Goal: Task Accomplishment & Management: Complete application form

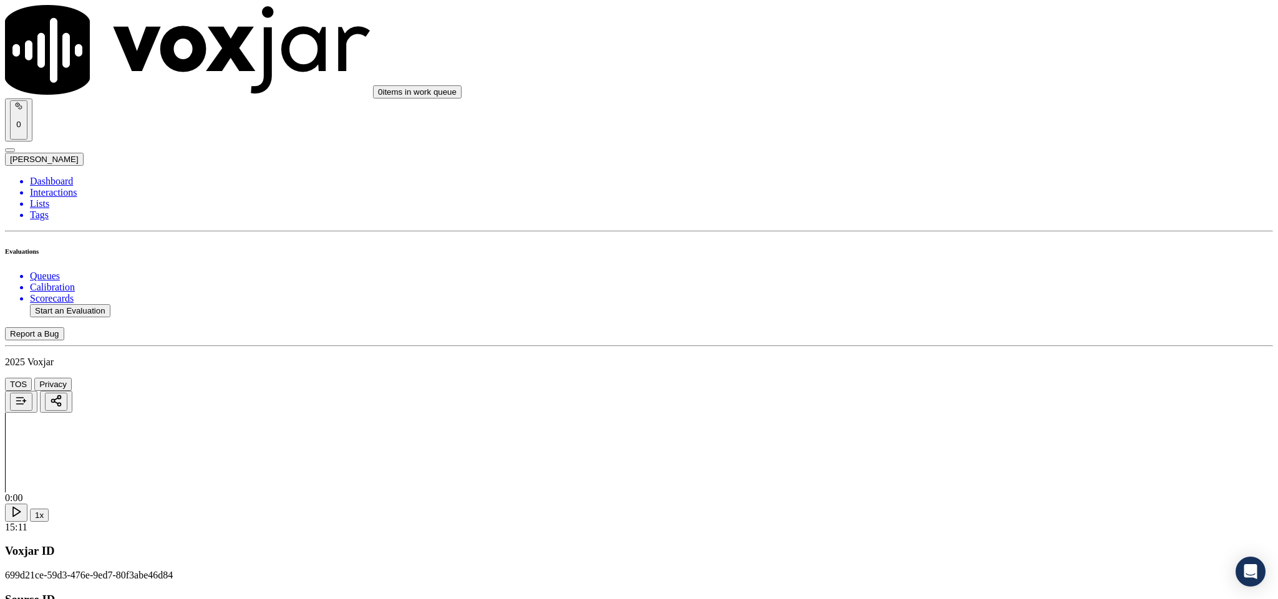
scroll to position [561, 0]
click at [960, 284] on div "No" at bounding box center [1059, 278] width 292 height 11
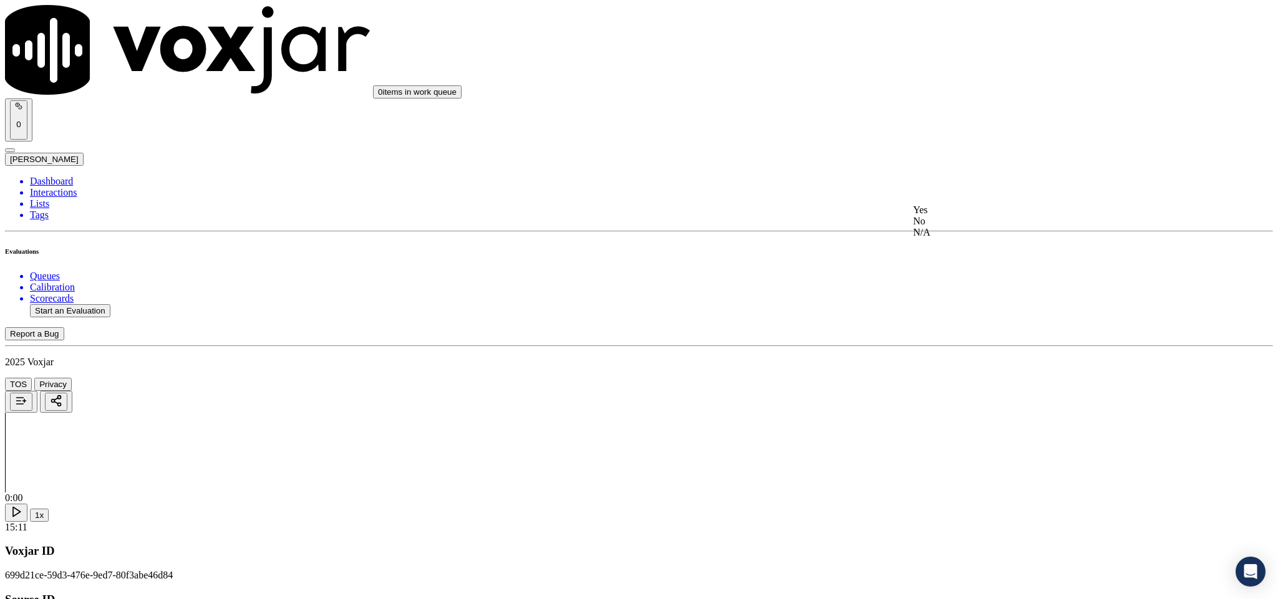
click at [966, 213] on div "Yes" at bounding box center [1059, 210] width 292 height 11
click at [943, 291] on div "No" at bounding box center [1059, 285] width 292 height 11
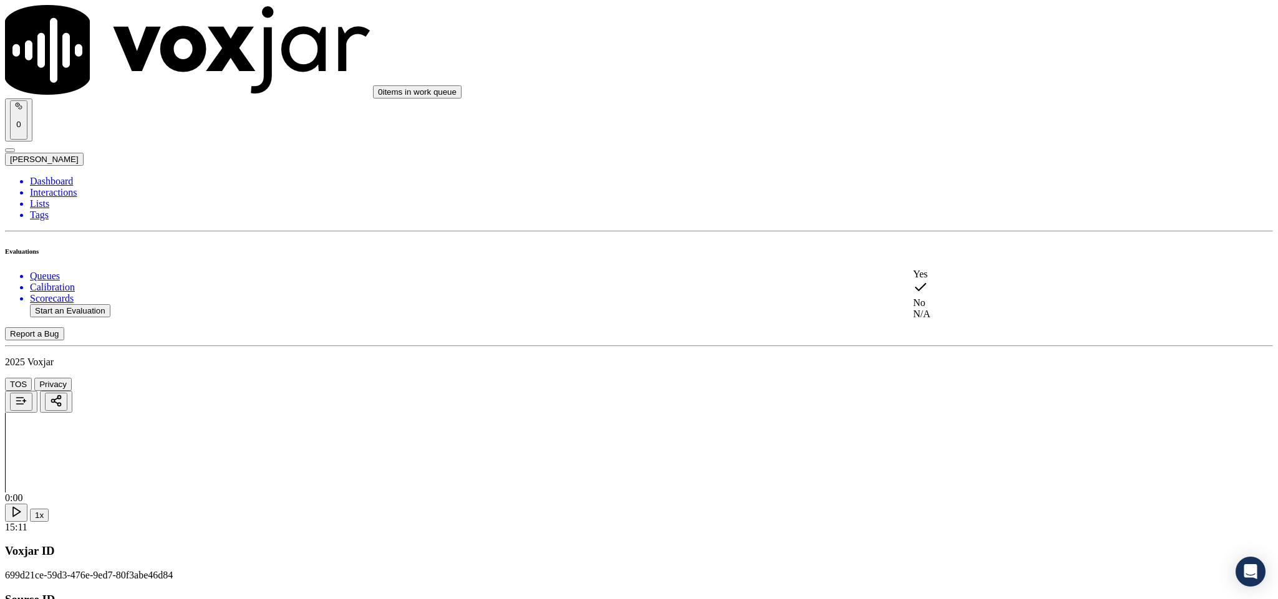
click at [947, 320] on div "N/A" at bounding box center [1059, 314] width 292 height 11
drag, startPoint x: 957, startPoint y: 234, endPoint x: 949, endPoint y: 232, distance: 7.7
click at [957, 234] on div "Yes" at bounding box center [1059, 229] width 292 height 11
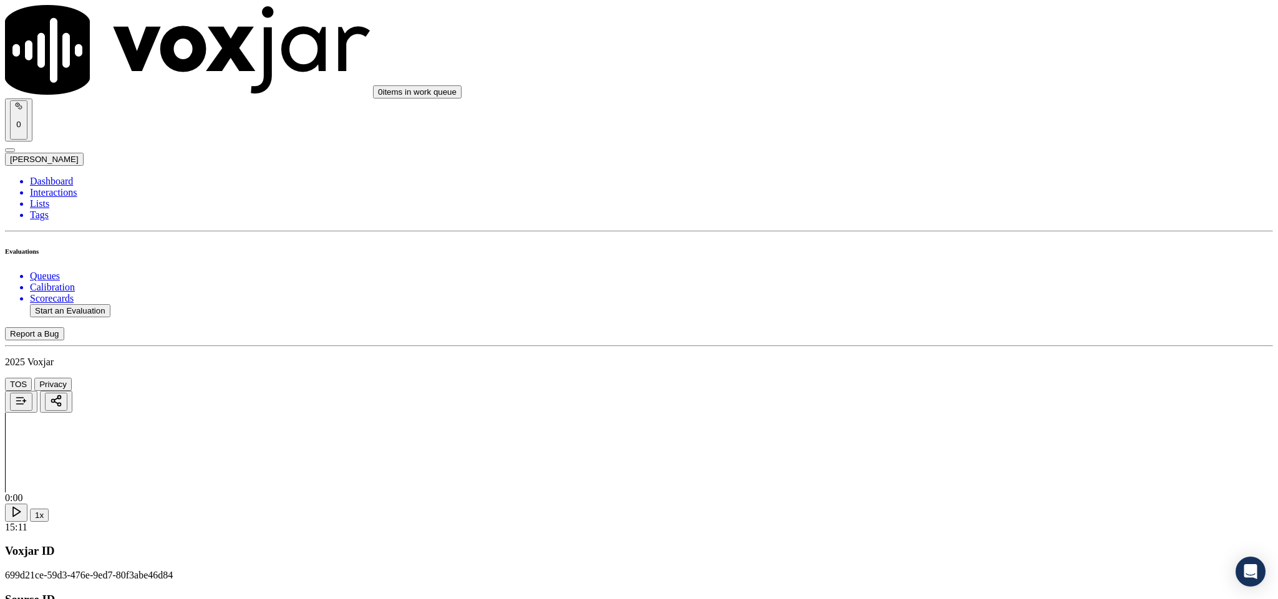
scroll to position [1216, 0]
click at [958, 392] on div "No" at bounding box center [1059, 386] width 292 height 11
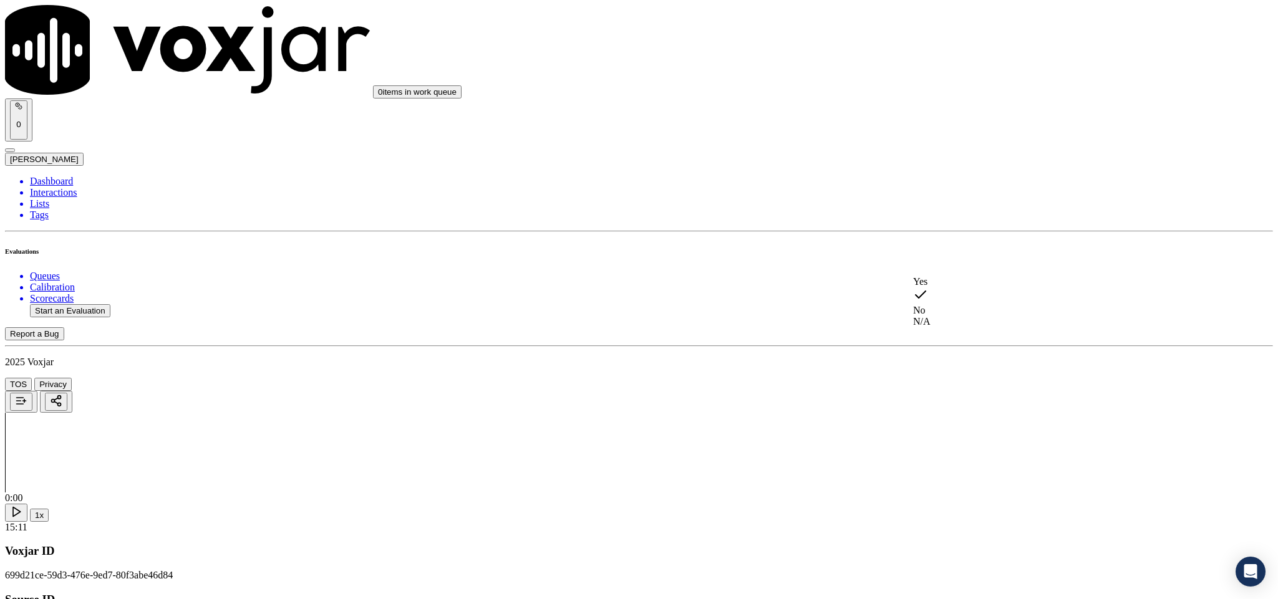
click at [956, 287] on div "Yes" at bounding box center [1059, 281] width 292 height 11
click at [957, 362] on div "No" at bounding box center [1059, 356] width 292 height 11
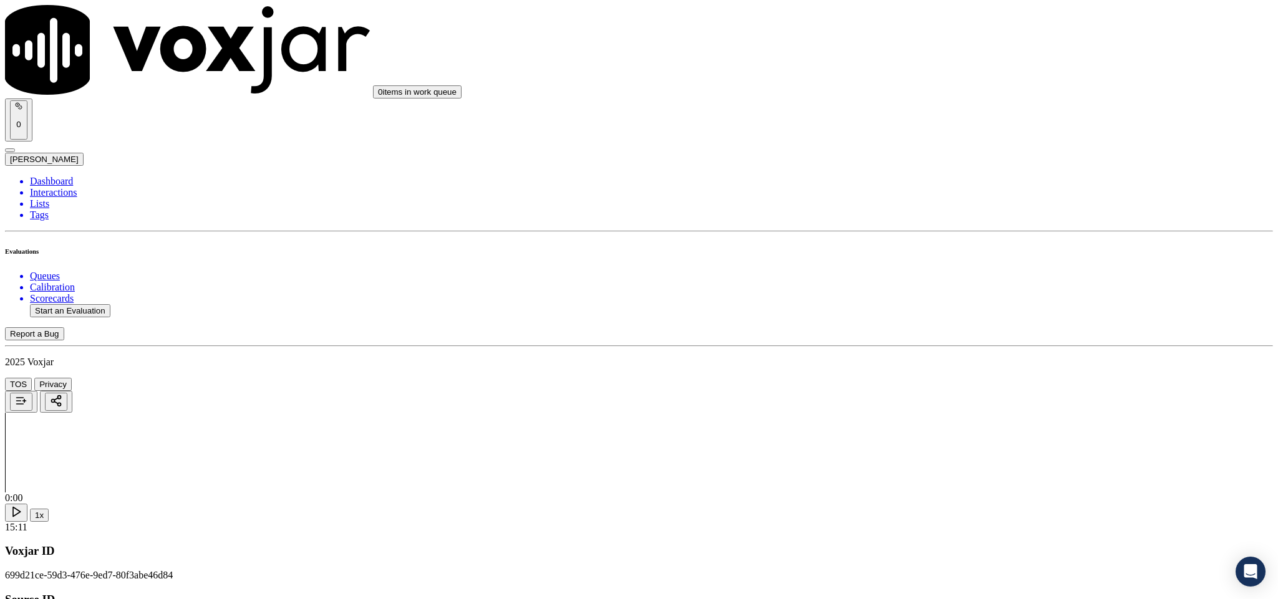
click at [954, 333] on div "No" at bounding box center [1059, 327] width 292 height 11
click at [954, 300] on div "N/A" at bounding box center [1059, 294] width 292 height 11
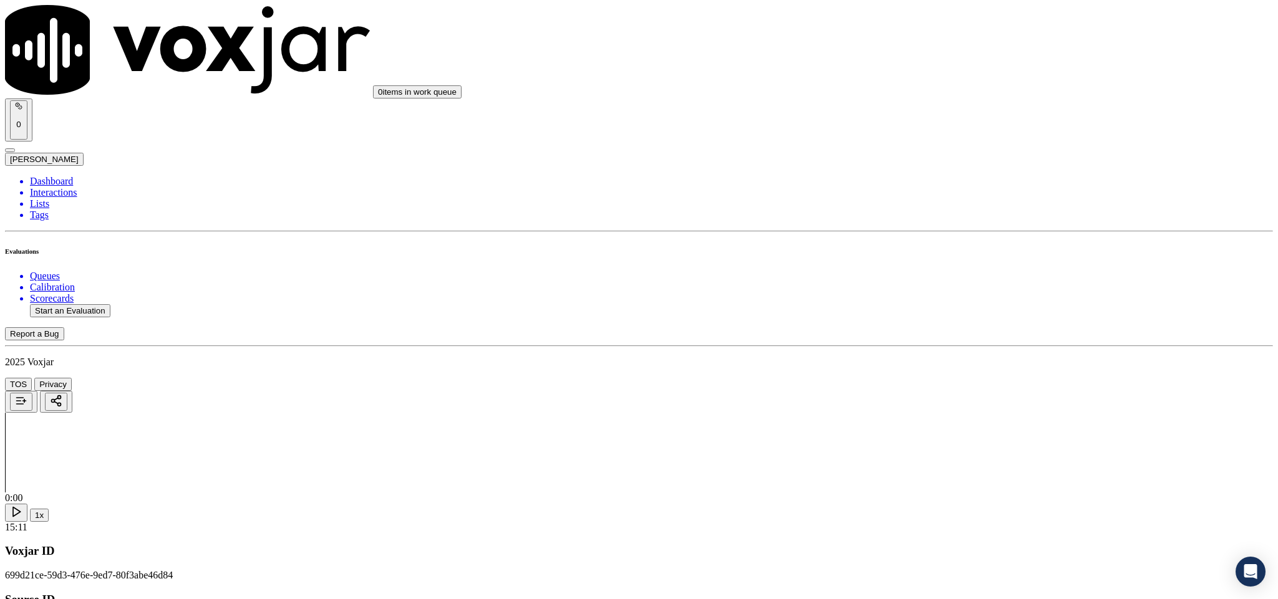
scroll to position [1964, 0]
click at [954, 233] on div "Yes" at bounding box center [1059, 227] width 292 height 11
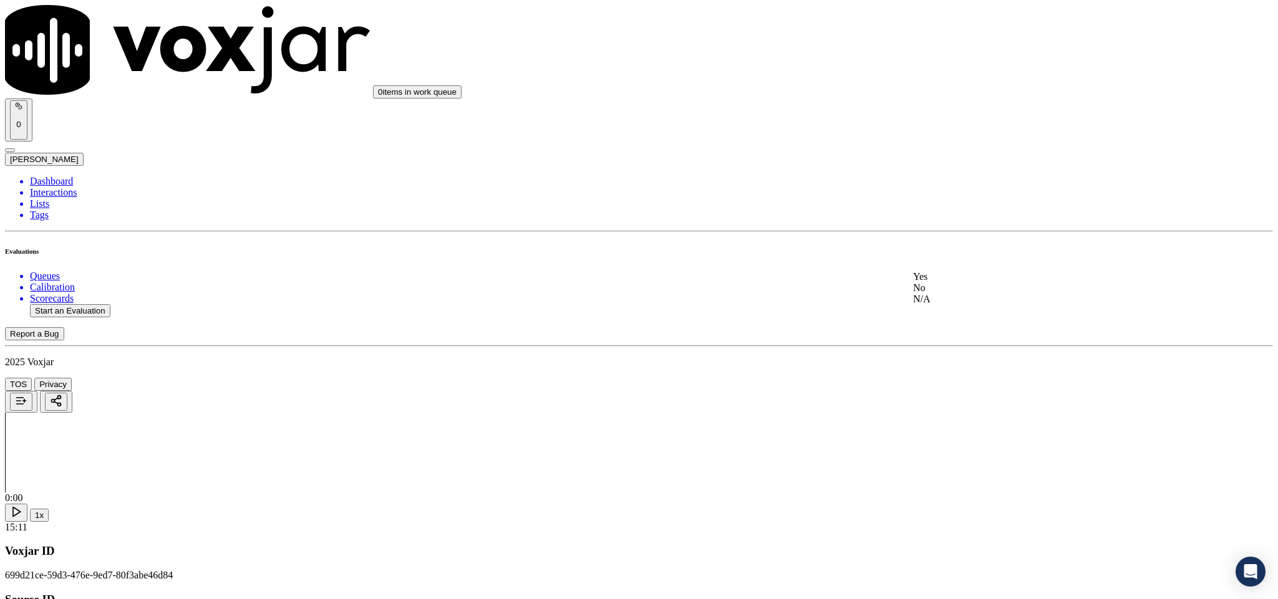
click at [962, 294] on div "No" at bounding box center [1059, 287] width 292 height 11
paste textarea "Call id - 20250813-125805_@18:46 - "Without notifying the customer, the call wa…"
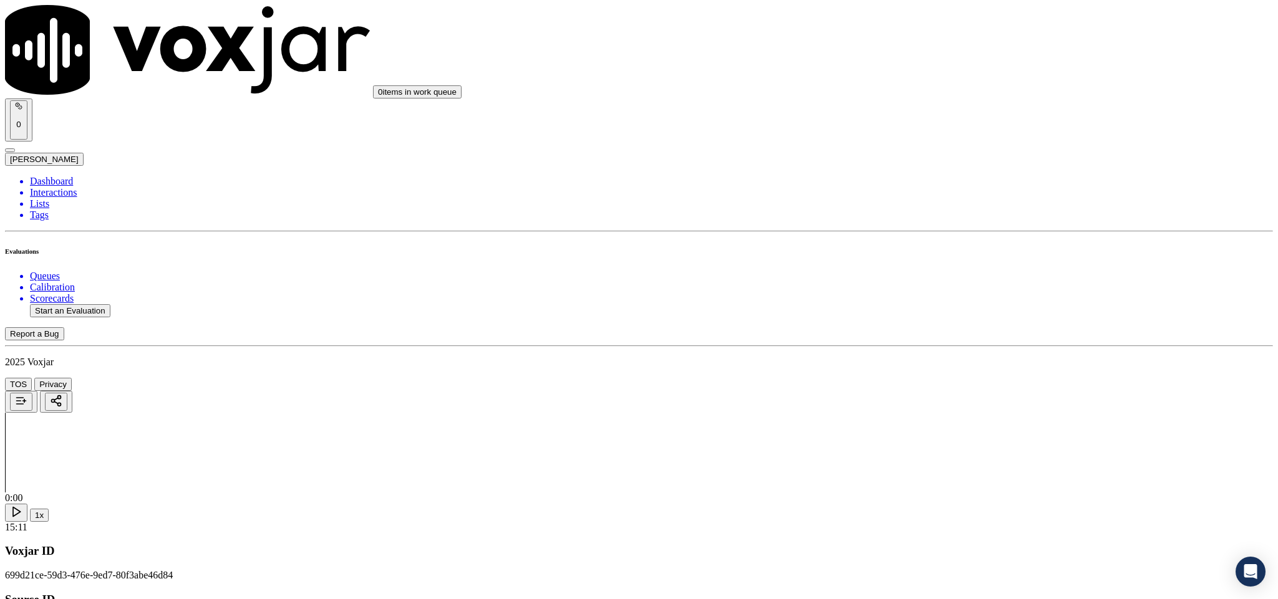
type textarea "Call id - 20250813-125805_@18:46 - "Without notifying the customer, the call wa…"
click at [953, 225] on div "Yes" at bounding box center [1059, 220] width 292 height 11
drag, startPoint x: 994, startPoint y: 410, endPoint x: 983, endPoint y: 421, distance: 15.9
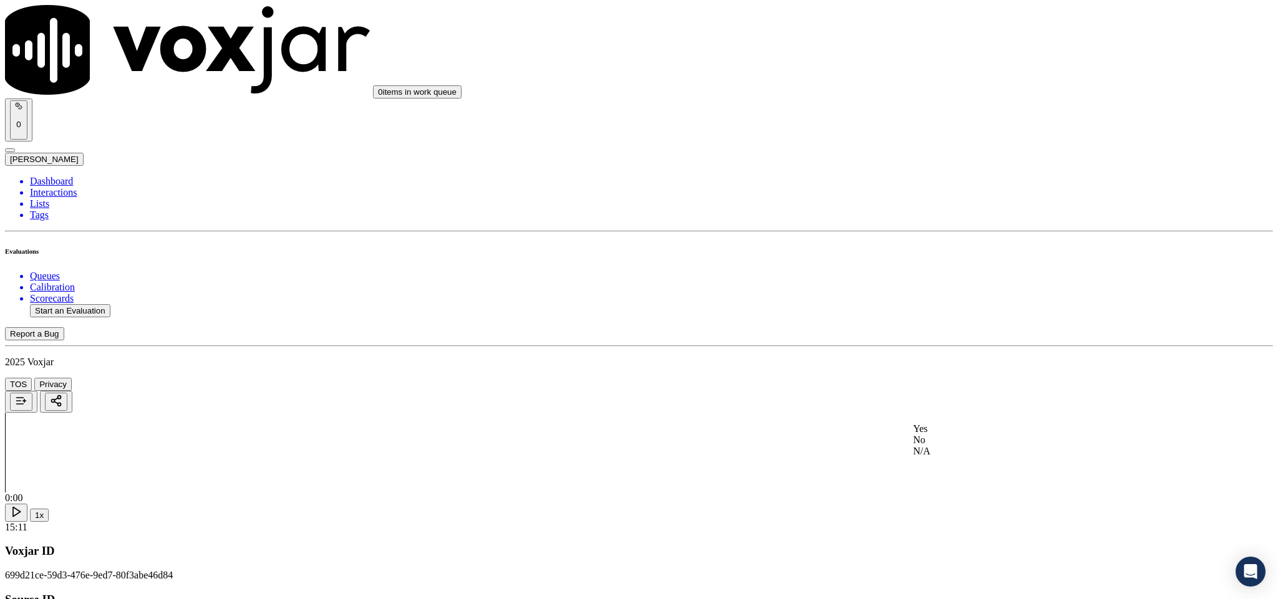
click at [964, 435] on div "Yes" at bounding box center [1059, 428] width 292 height 11
click at [971, 312] on div "Yes" at bounding box center [1059, 306] width 292 height 11
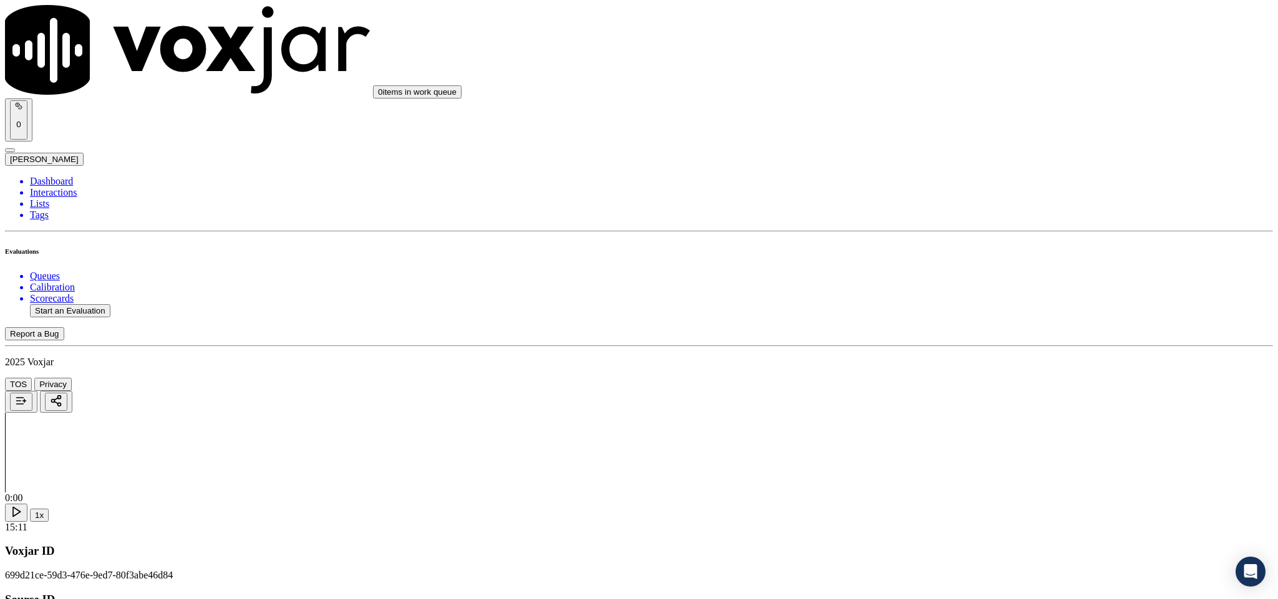
click at [962, 268] on div "Yes" at bounding box center [1059, 261] width 292 height 11
drag, startPoint x: 942, startPoint y: 477, endPoint x: 948, endPoint y: 464, distance: 14.8
click at [943, 461] on div "N/A" at bounding box center [1059, 455] width 292 height 11
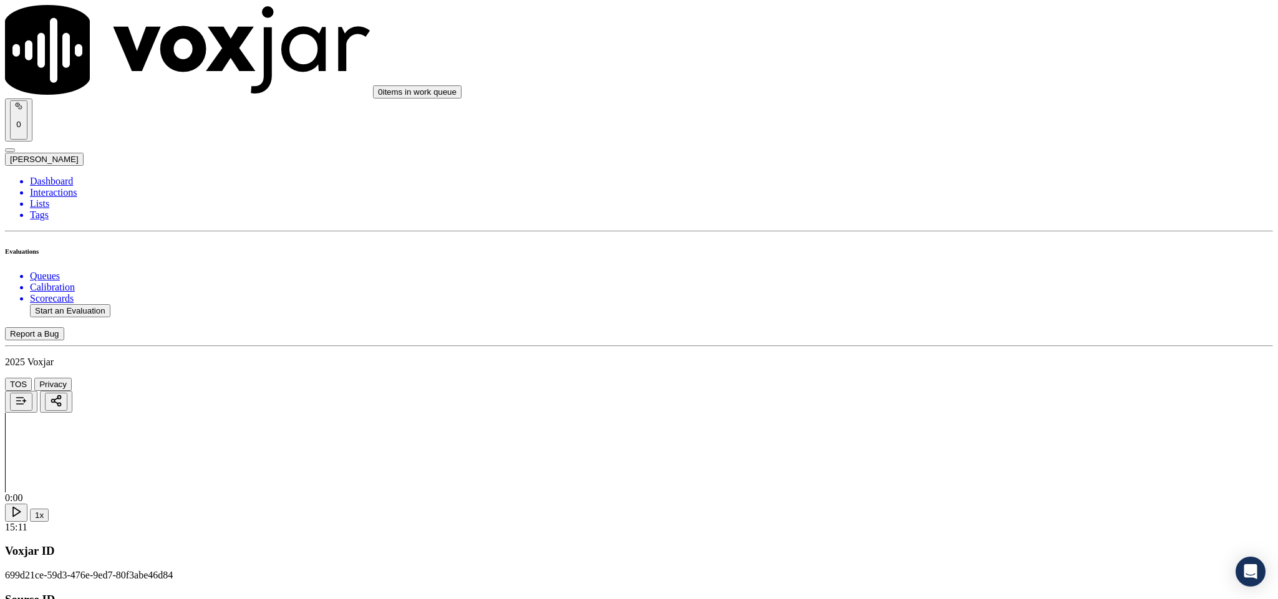
scroll to position [3087, 0]
click at [953, 312] on div "No" at bounding box center [1059, 306] width 292 height 11
click at [958, 455] on div "No" at bounding box center [1059, 449] width 292 height 11
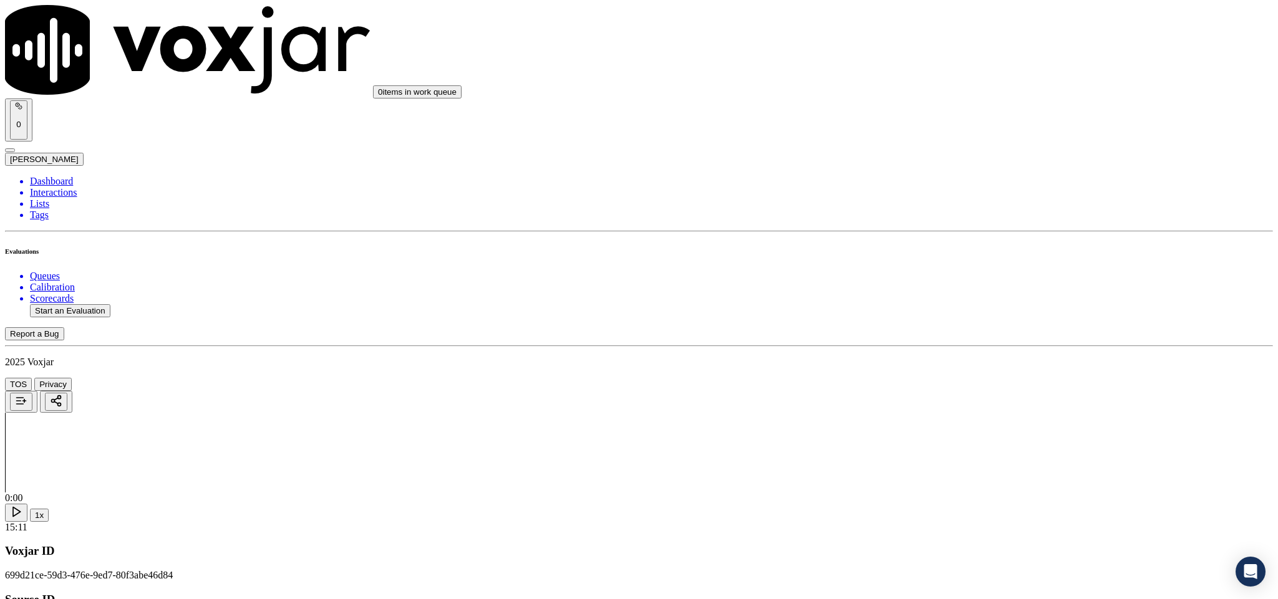
scroll to position [3274, 0]
click at [952, 410] on div "No" at bounding box center [1059, 404] width 292 height 11
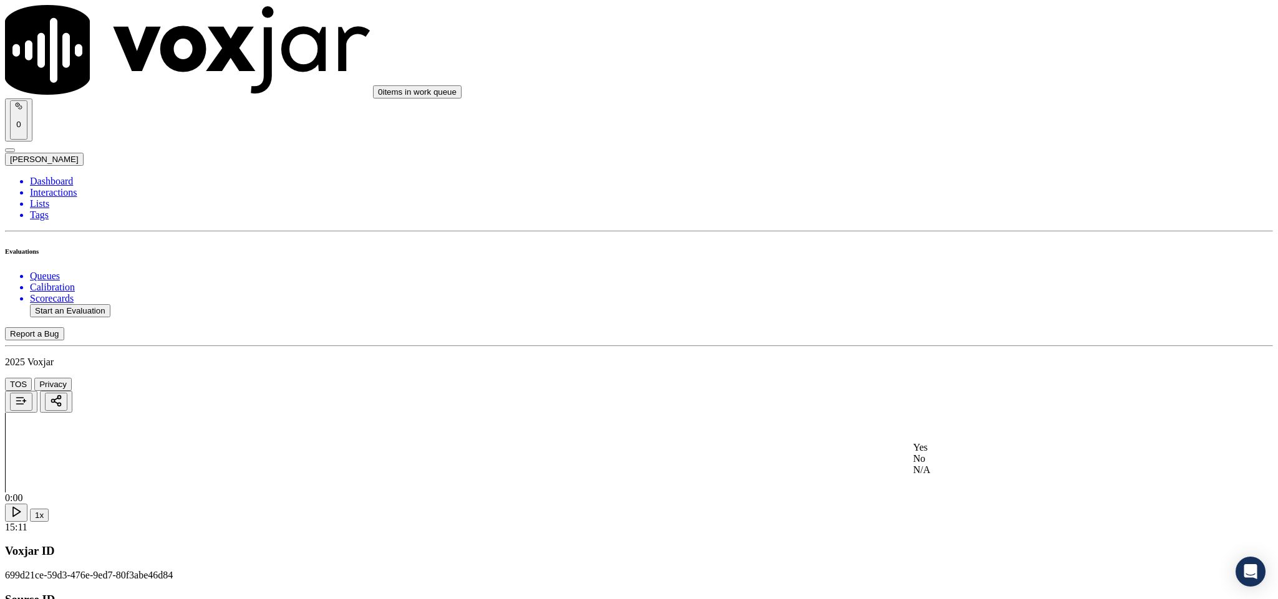
click at [962, 450] on div "Yes" at bounding box center [1059, 447] width 292 height 11
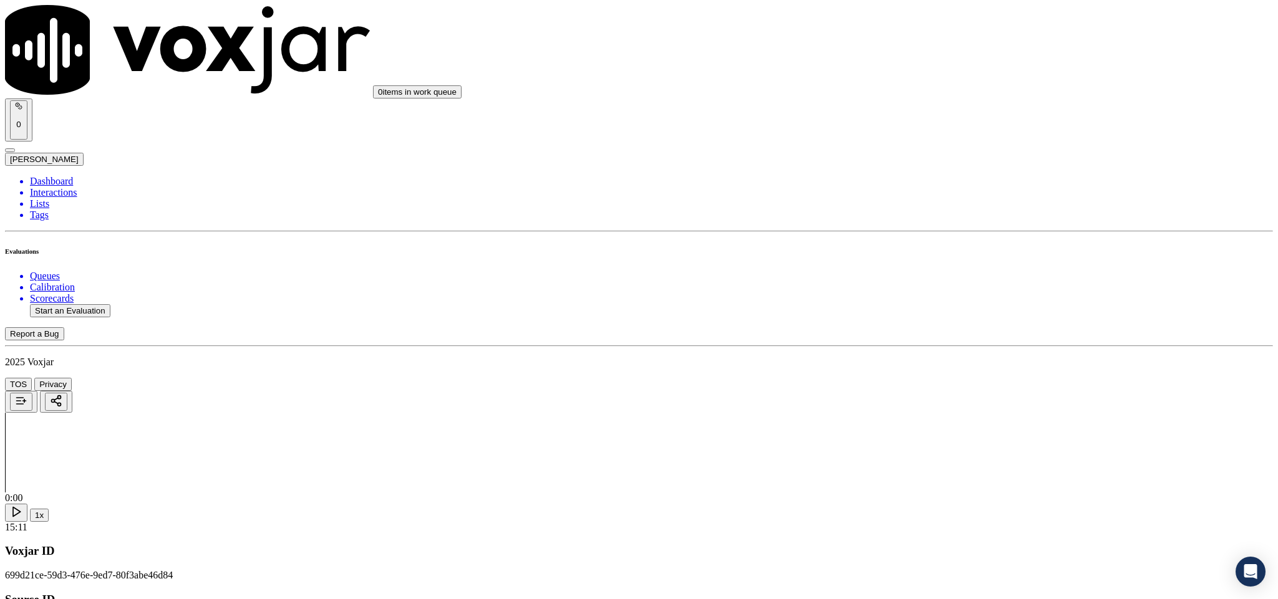
click at [51, 176] on li "Dashboard" at bounding box center [651, 181] width 1243 height 11
click at [90, 304] on button "Start an Evaluation" at bounding box center [70, 310] width 80 height 13
drag, startPoint x: 528, startPoint y: 259, endPoint x: 577, endPoint y: 259, distance: 48.6
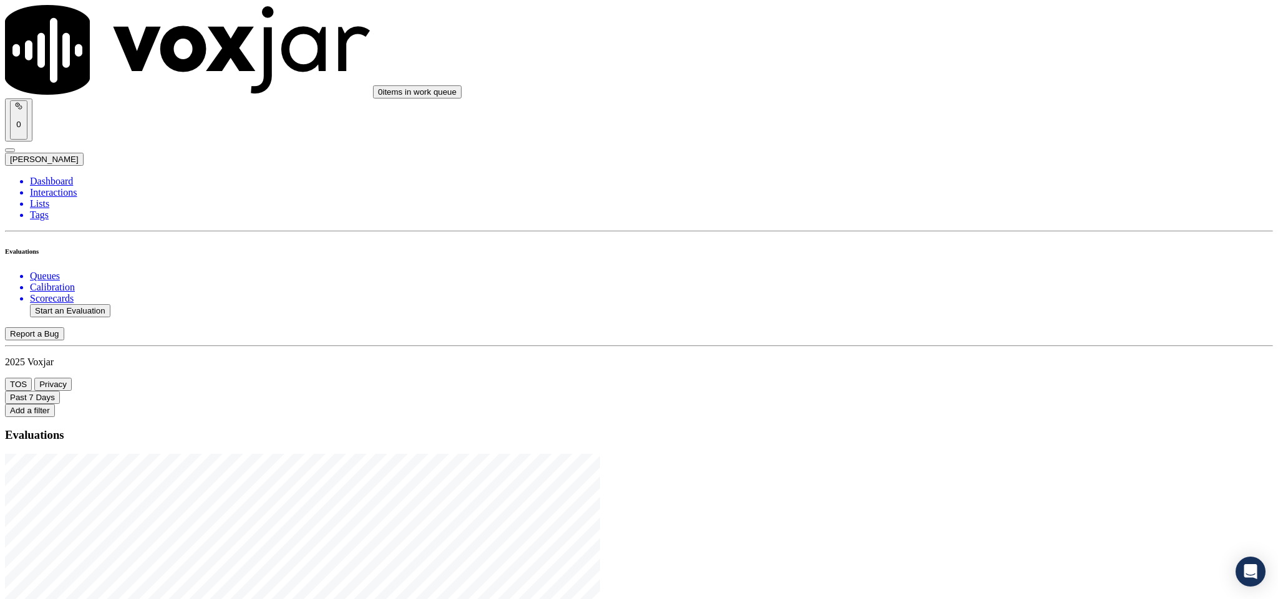
drag, startPoint x: 531, startPoint y: 261, endPoint x: 586, endPoint y: 261, distance: 54.3
type input "20250811-111711_9786065922-C1"
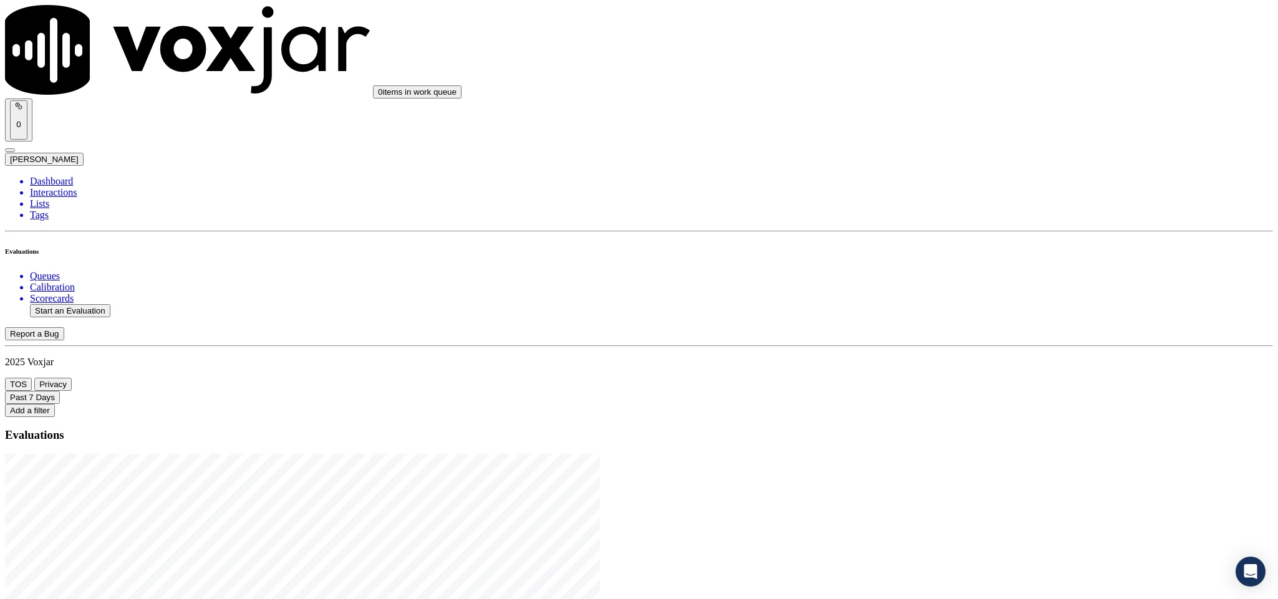
type input "[DATE]T16:35"
type input "geo"
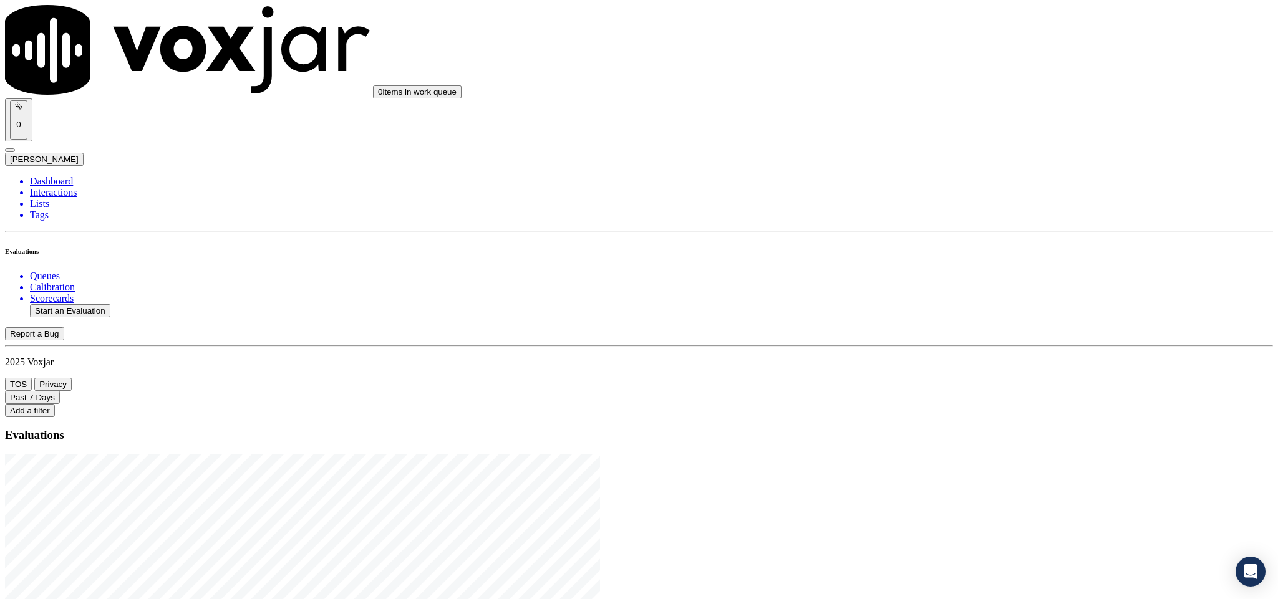
type input "[PERSON_NAME]"
drag, startPoint x: 552, startPoint y: 184, endPoint x: 406, endPoint y: 197, distance: 146.5
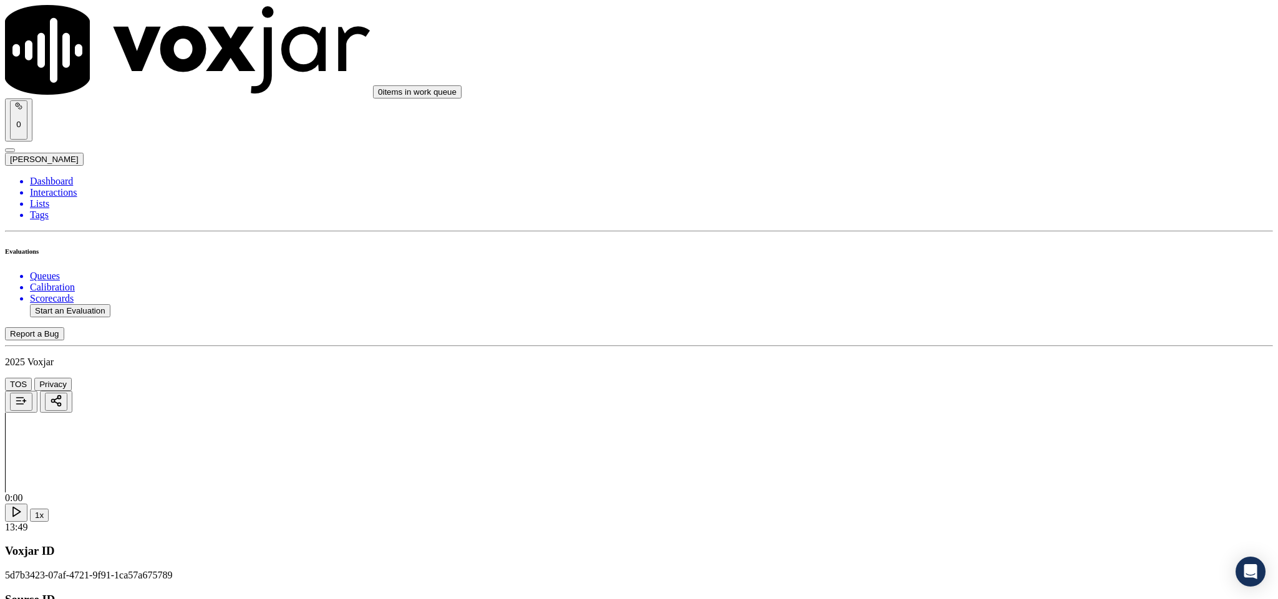
type input "[PERSON_NAME]"
click at [387, 135] on input "Add a New Customer" at bounding box center [331, 128] width 110 height 13
paste input "9786065922"
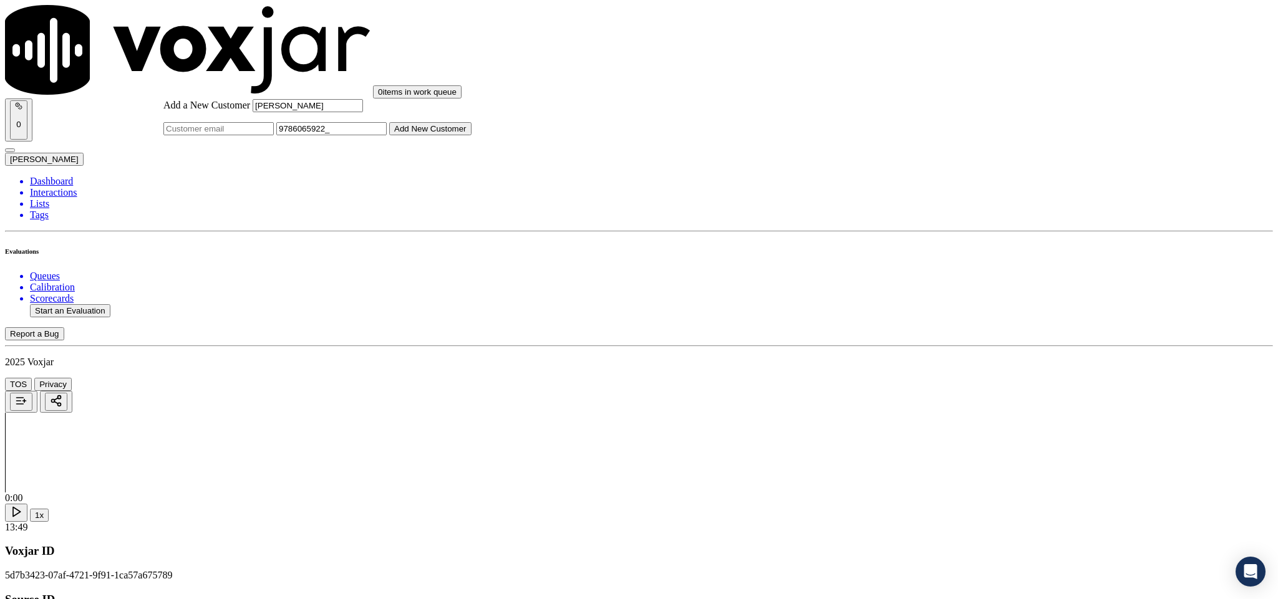
paste input "2035142674"
type input "9786065922_2035142674"
click at [471, 135] on button "Add New Customer" at bounding box center [430, 128] width 82 height 13
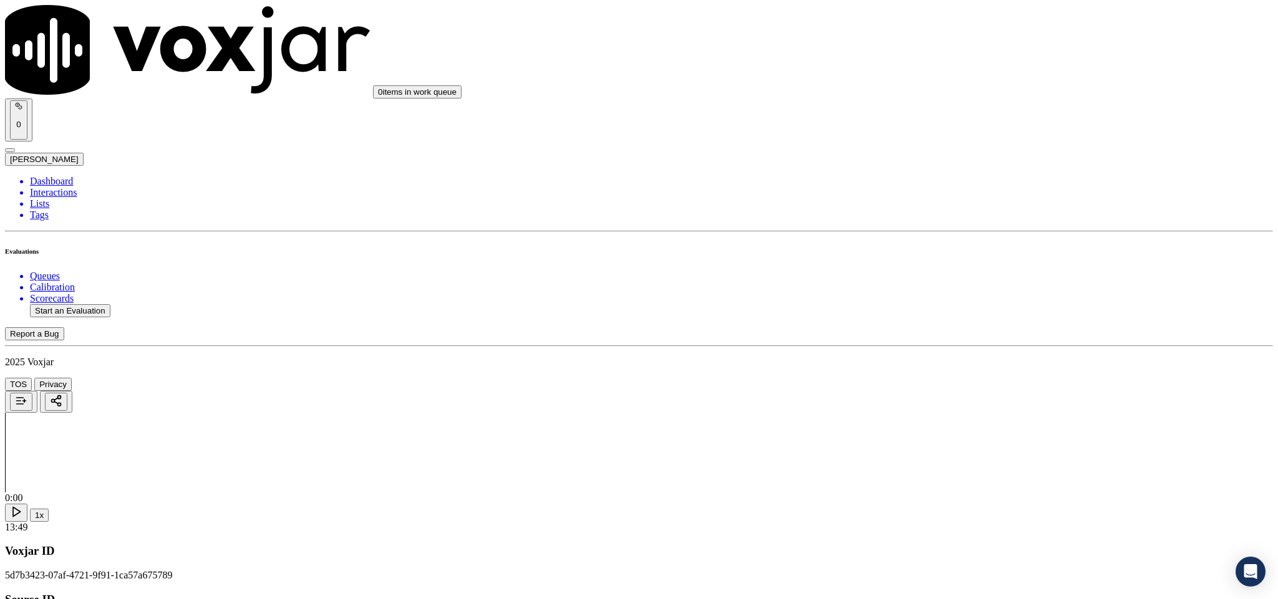
click at [970, 228] on div "Yes" at bounding box center [1059, 227] width 292 height 11
drag, startPoint x: 968, startPoint y: 354, endPoint x: 965, endPoint y: 363, distance: 9.7
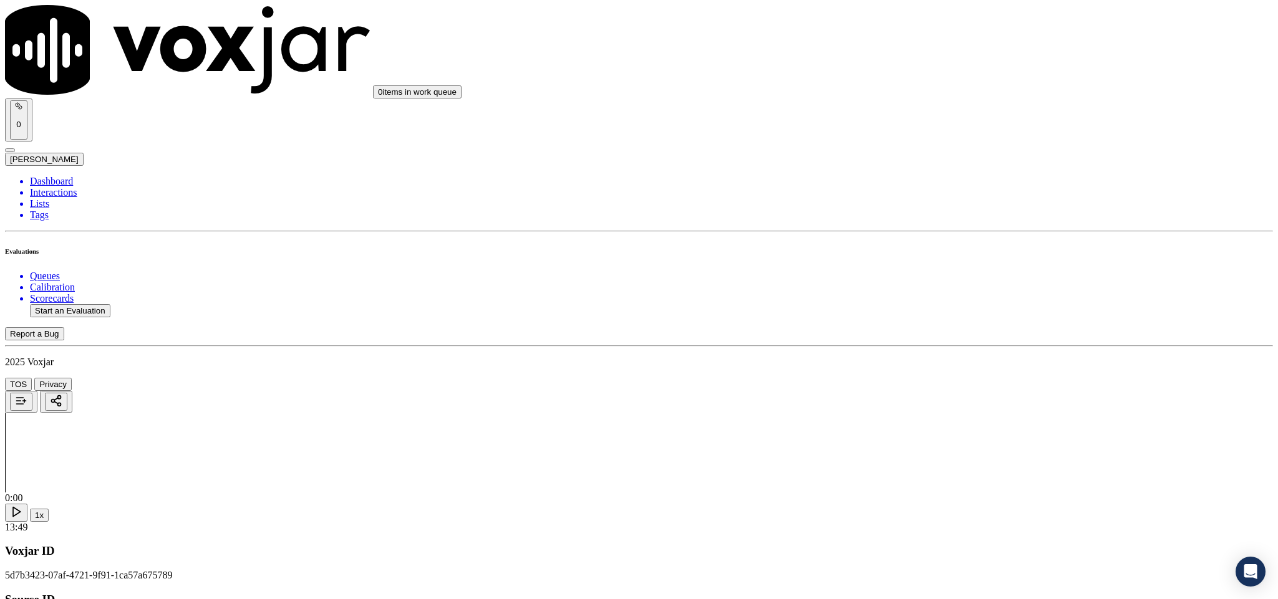
click at [962, 369] on div "Yes" at bounding box center [1059, 370] width 292 height 11
click at [952, 425] on div "Yes" at bounding box center [1059, 419] width 292 height 11
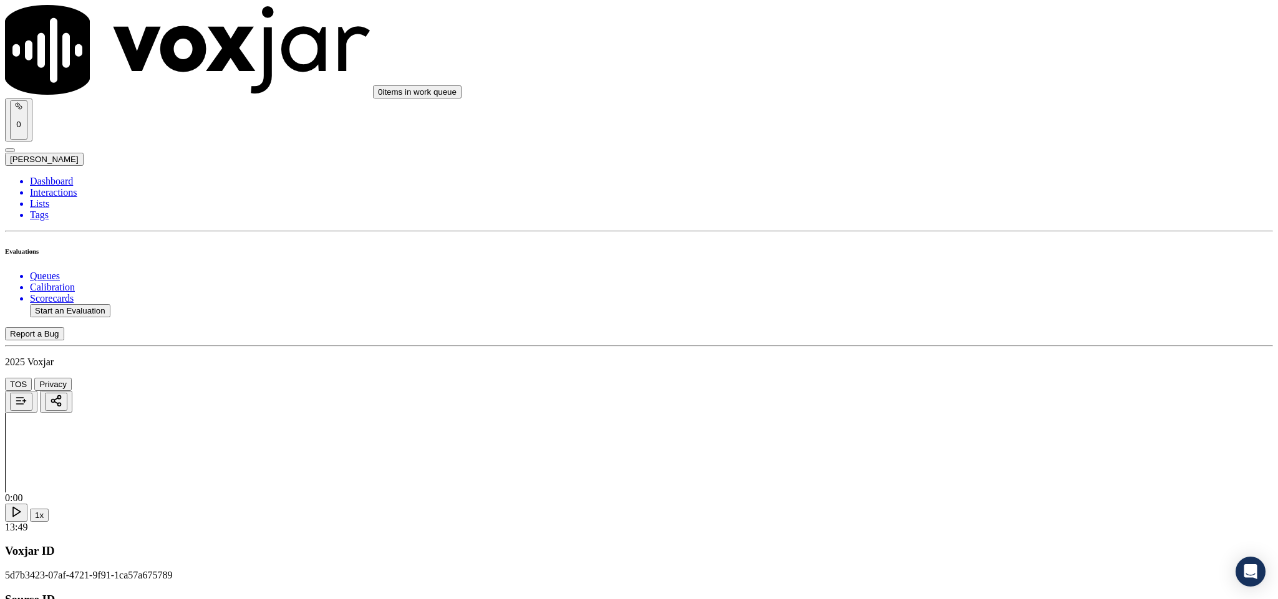
scroll to position [374, 0]
click at [960, 317] on div "Yes" at bounding box center [1059, 311] width 292 height 11
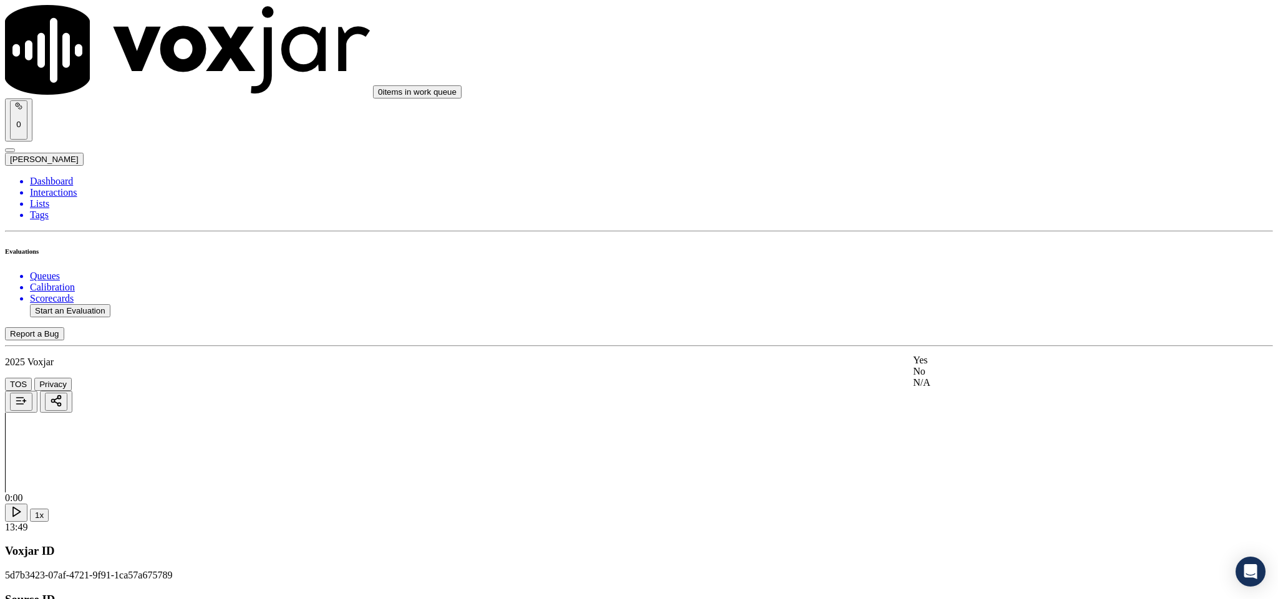
click at [950, 361] on div "Yes" at bounding box center [1059, 360] width 292 height 11
click at [962, 203] on div "No" at bounding box center [1059, 201] width 292 height 11
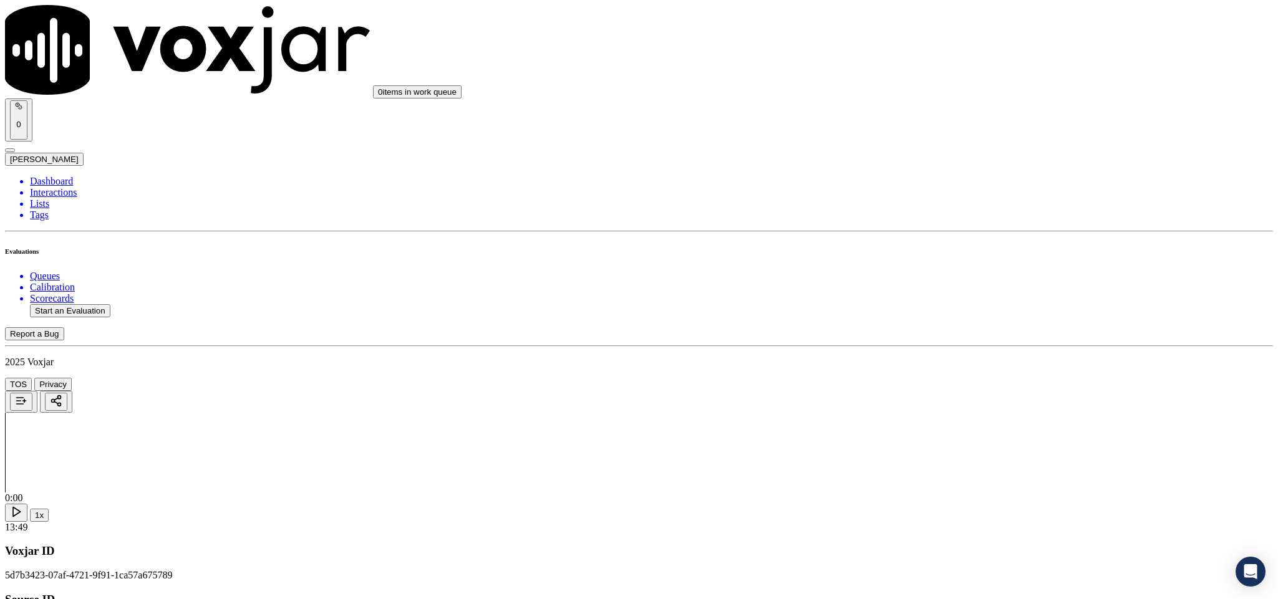
click at [971, 216] on div "Yes" at bounding box center [1059, 210] width 292 height 11
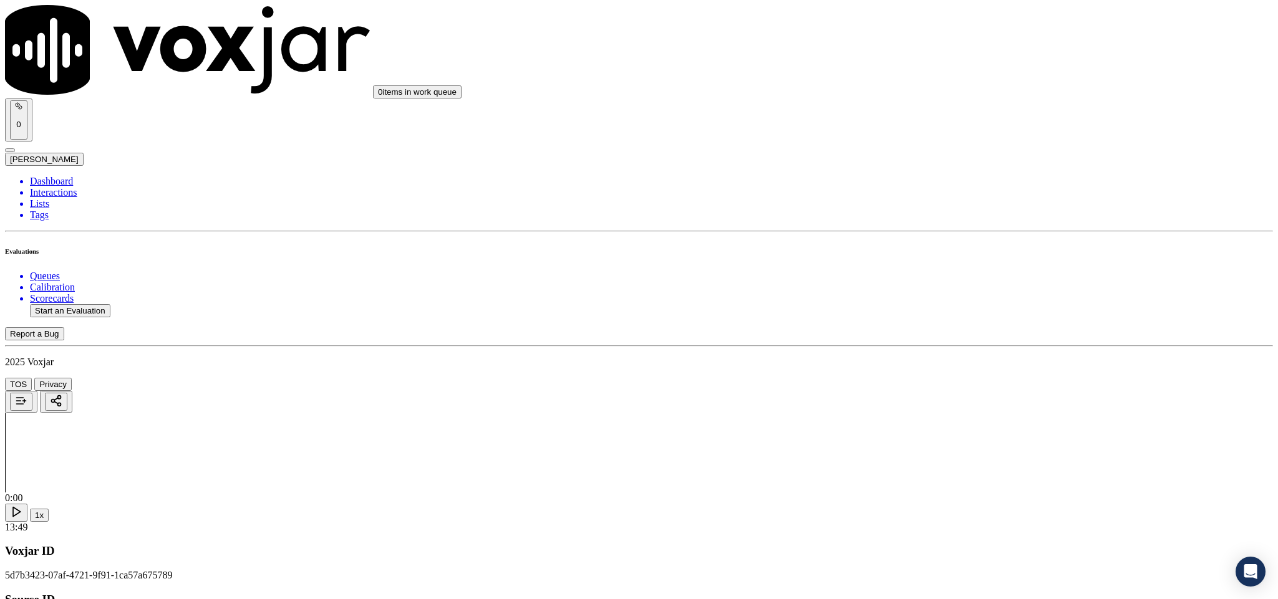
scroll to position [2922, 0]
click at [1001, 256] on div "Yes" at bounding box center [1059, 250] width 292 height 11
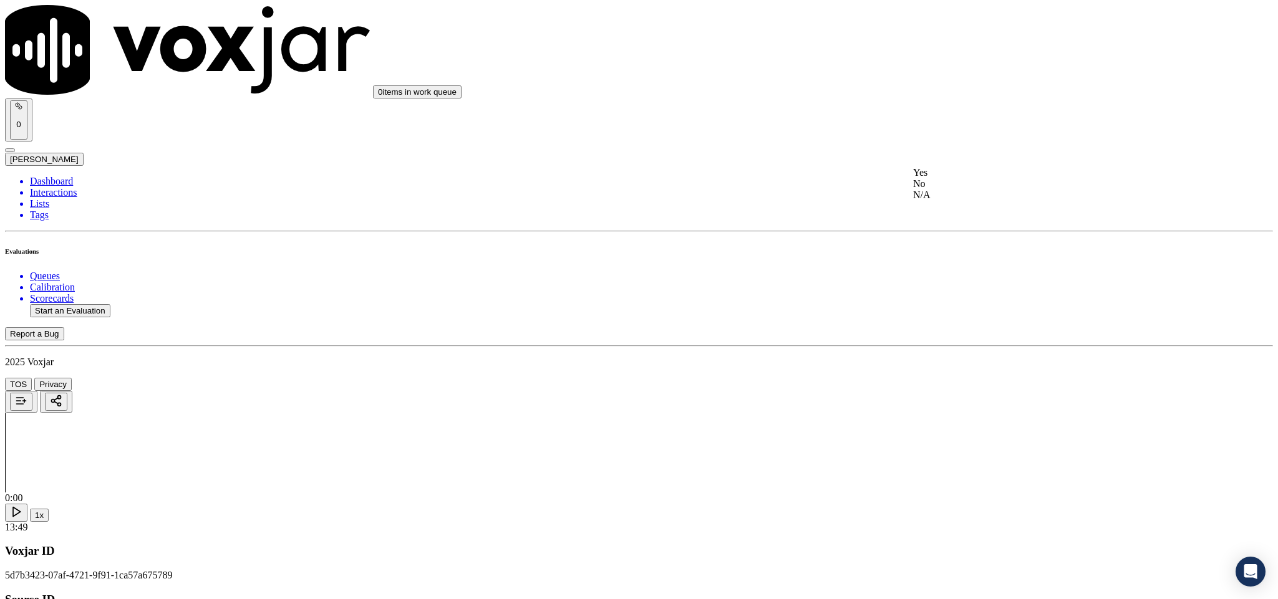
click at [990, 178] on div "Yes" at bounding box center [1059, 172] width 292 height 11
click at [1010, 255] on div "Yes" at bounding box center [1059, 249] width 292 height 11
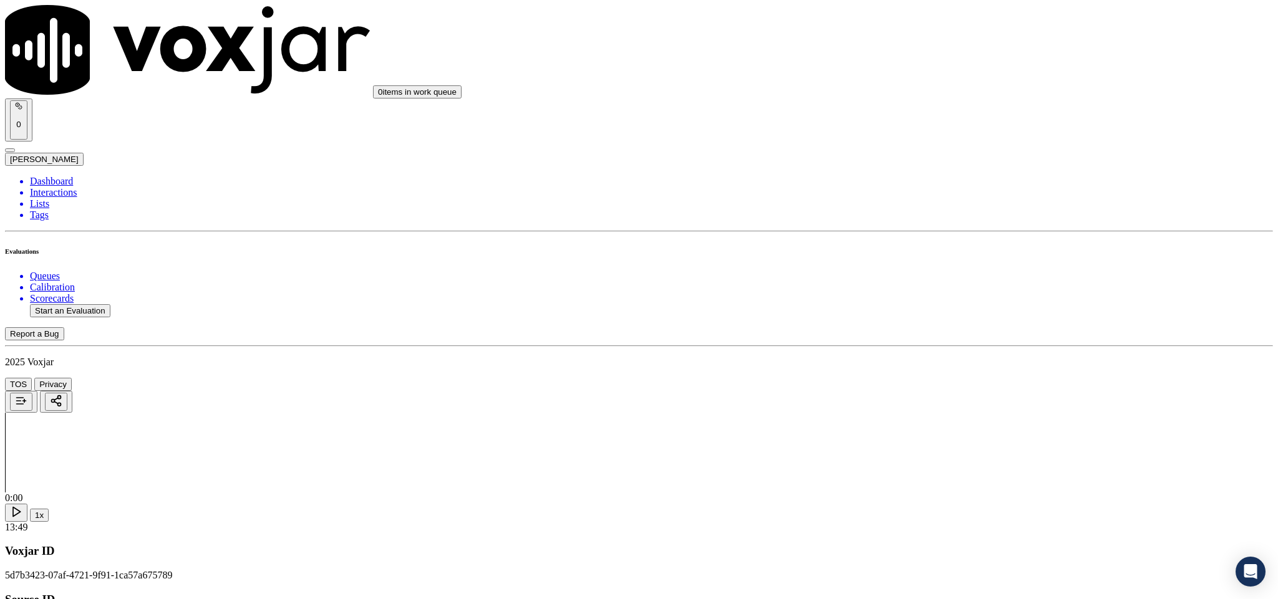
click at [972, 404] on div "No" at bounding box center [1059, 398] width 292 height 11
click at [996, 246] on div "No" at bounding box center [1059, 240] width 292 height 11
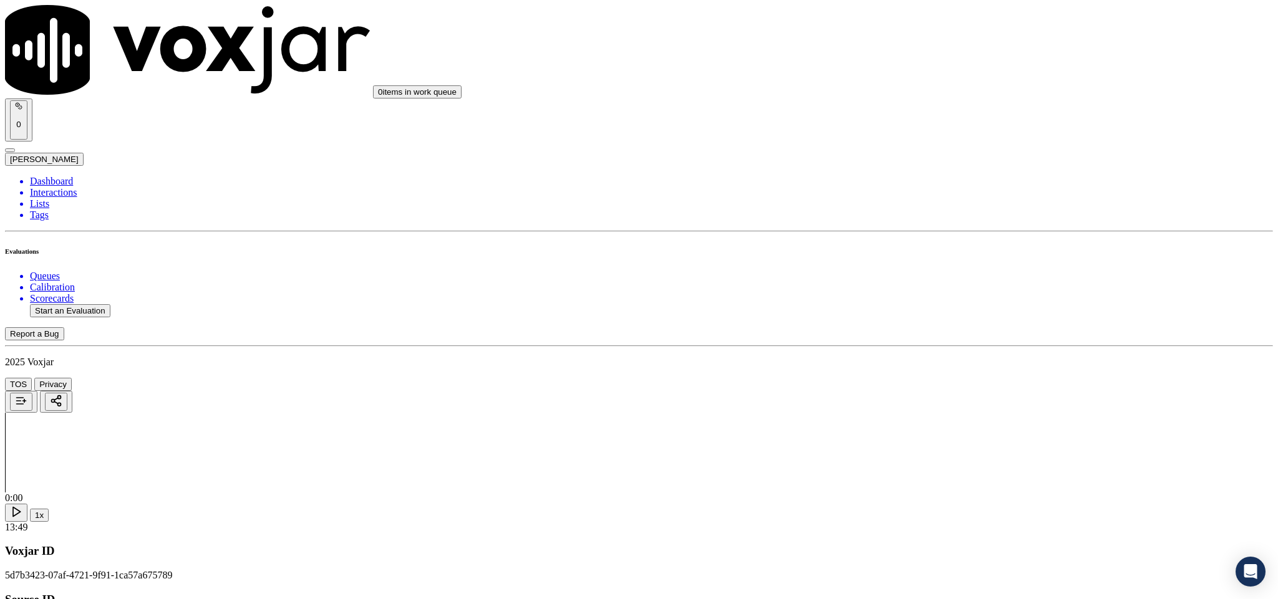
click at [987, 262] on div "Yes" at bounding box center [1059, 259] width 292 height 11
click at [960, 236] on div "N/A" at bounding box center [1059, 229] width 292 height 11
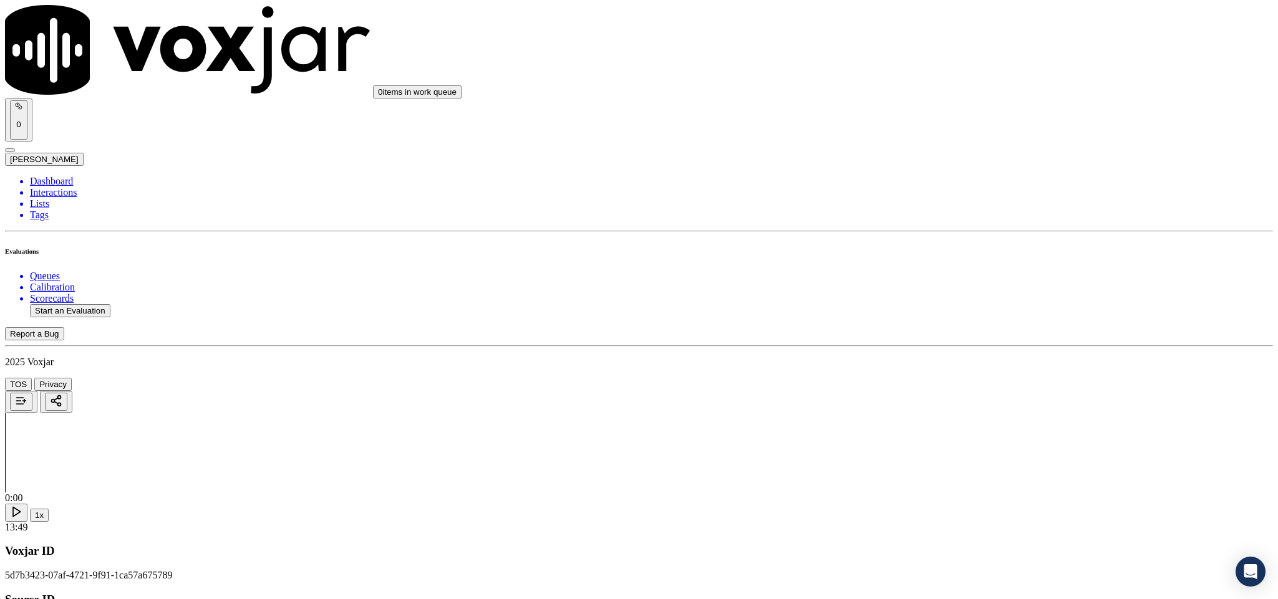
scroll to position [958, 0]
click at [963, 253] on div "Yes" at bounding box center [1059, 251] width 292 height 11
click at [955, 296] on div "N/A" at bounding box center [1059, 291] width 292 height 11
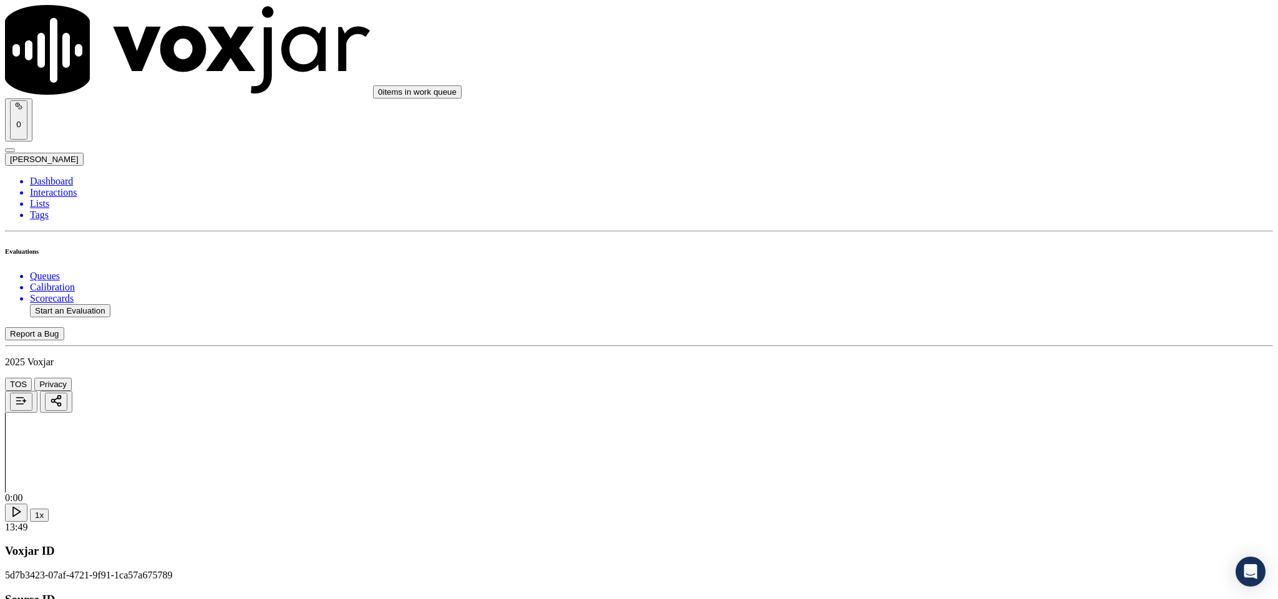
click at [957, 395] on div "Yes" at bounding box center [1059, 394] width 292 height 11
click at [968, 223] on div "Yes No N/A" at bounding box center [1059, 239] width 292 height 34
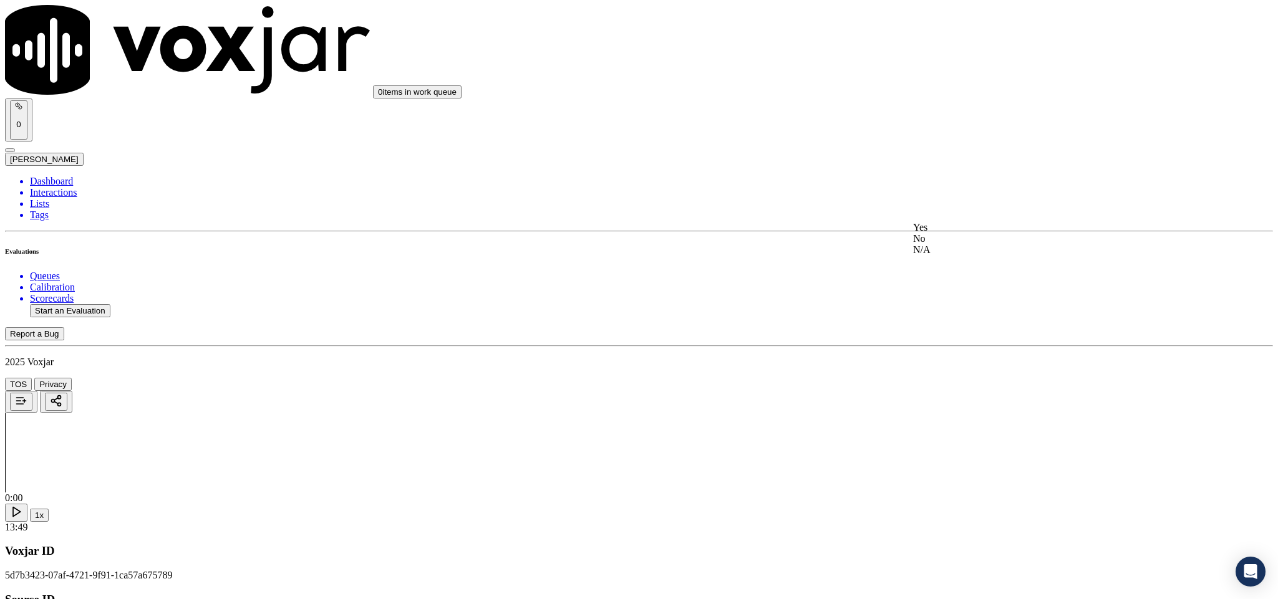
click at [963, 231] on div "Yes" at bounding box center [1059, 227] width 292 height 11
click at [945, 189] on div "Yes" at bounding box center [1059, 183] width 292 height 11
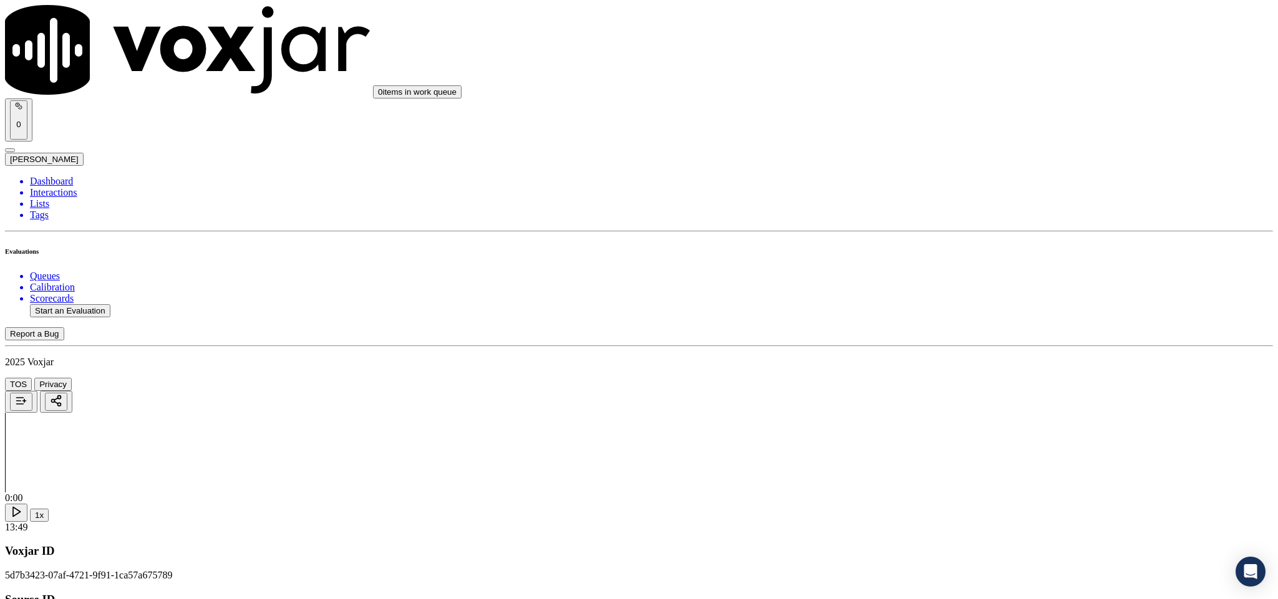
click at [962, 253] on div "Yes" at bounding box center [1059, 247] width 292 height 11
click at [991, 273] on div "Yes" at bounding box center [1059, 268] width 292 height 11
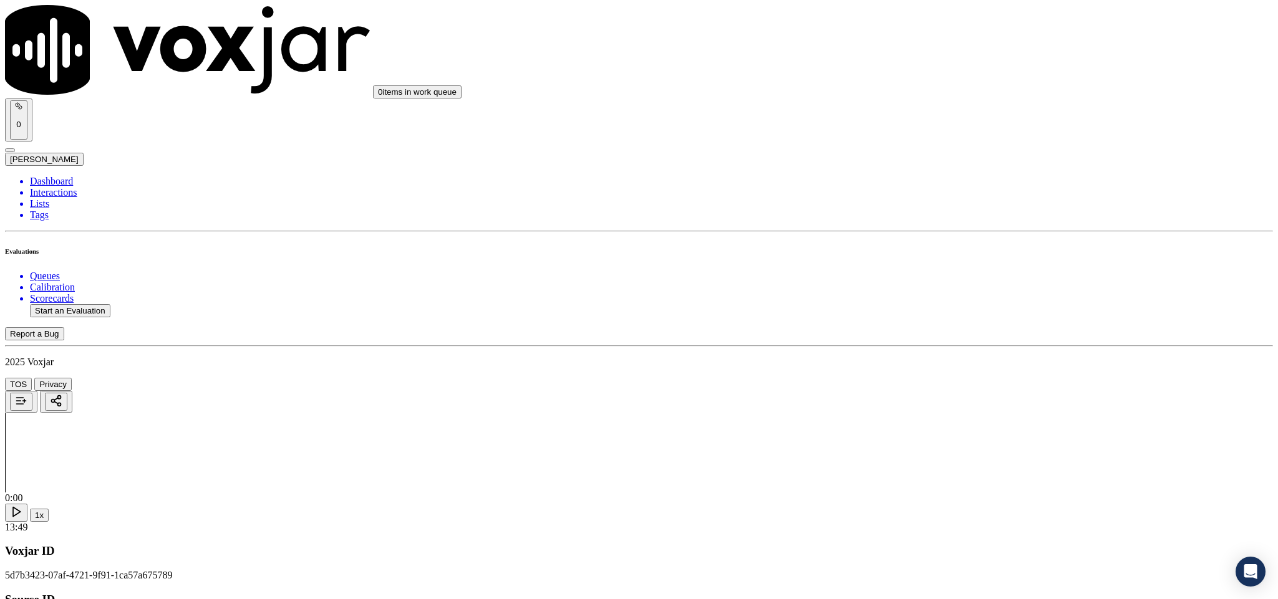
scroll to position [2619, 0]
click at [966, 268] on div "N/A" at bounding box center [1059, 261] width 292 height 11
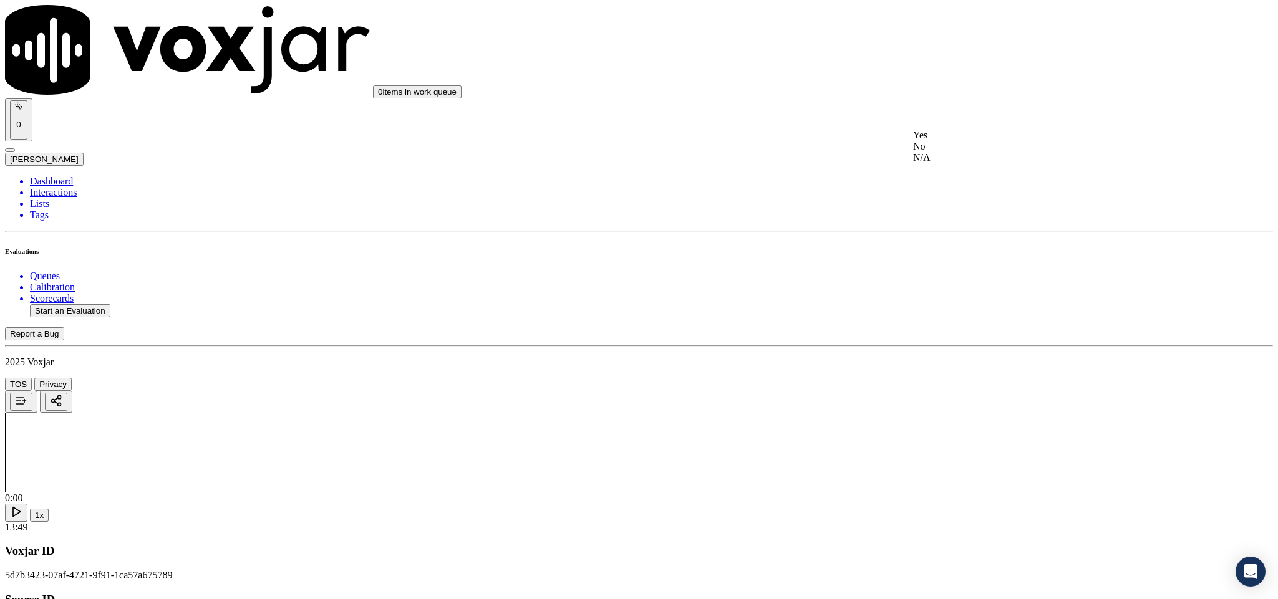
click at [975, 152] on div "No" at bounding box center [1059, 146] width 292 height 11
click at [966, 284] on div "Yes" at bounding box center [1059, 278] width 292 height 11
drag, startPoint x: 953, startPoint y: 153, endPoint x: 956, endPoint y: 168, distance: 15.3
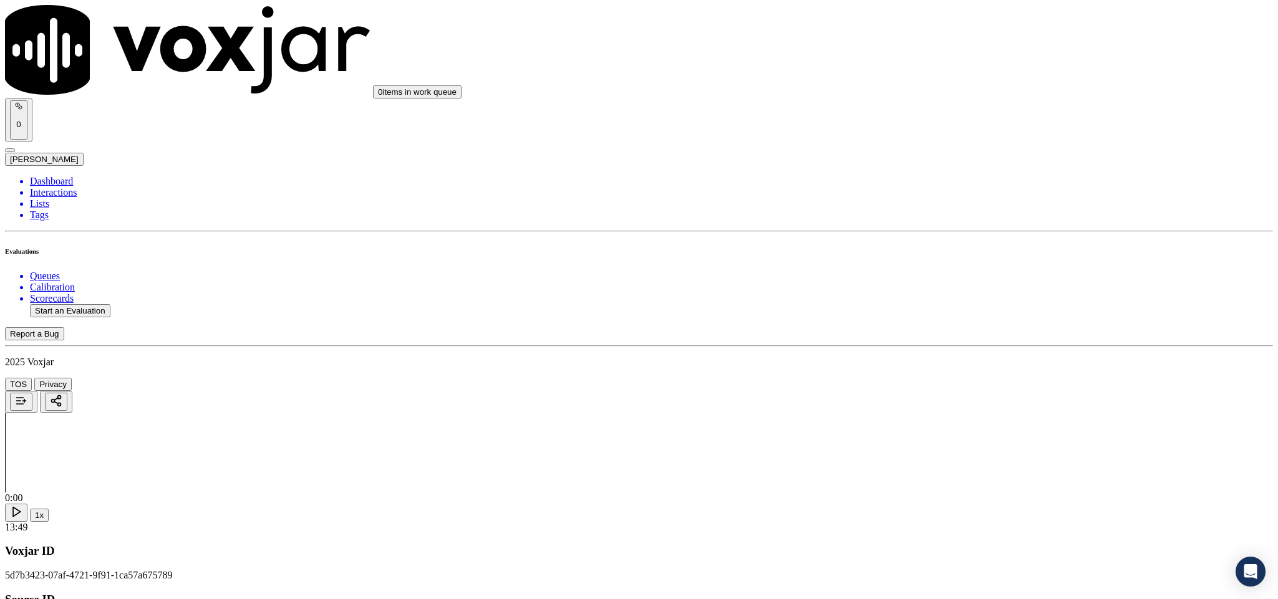
click at [948, 208] on div "No" at bounding box center [1059, 213] width 292 height 11
click at [968, 344] on div "No" at bounding box center [1059, 337] width 292 height 11
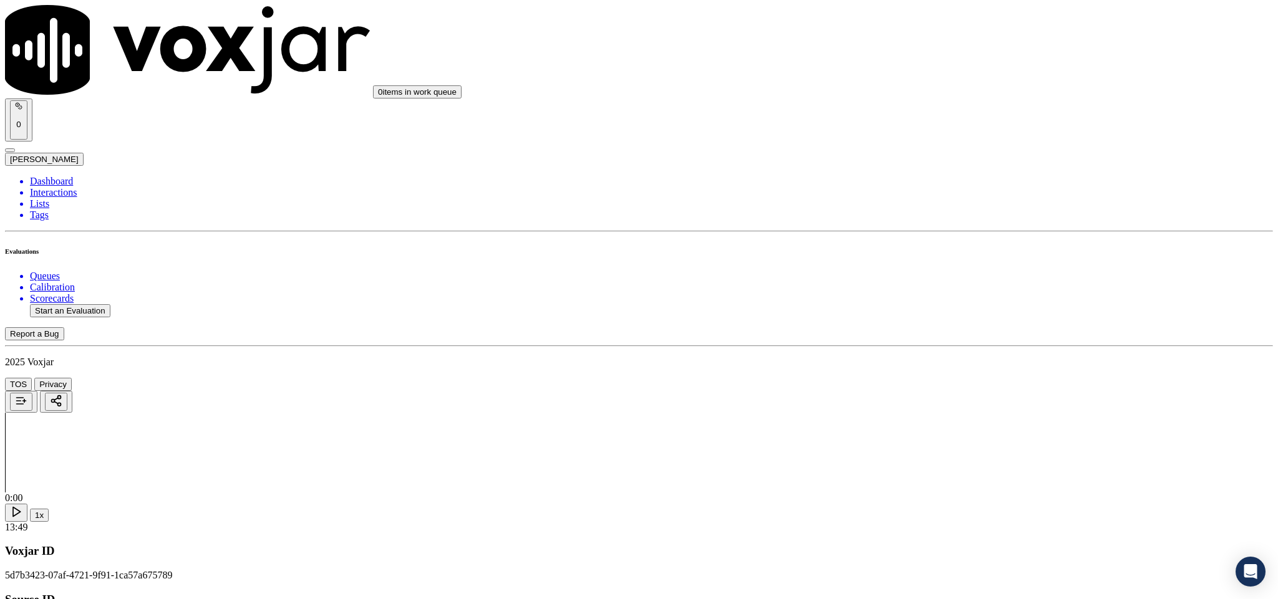
click at [949, 454] on div "Yes" at bounding box center [1059, 448] width 292 height 11
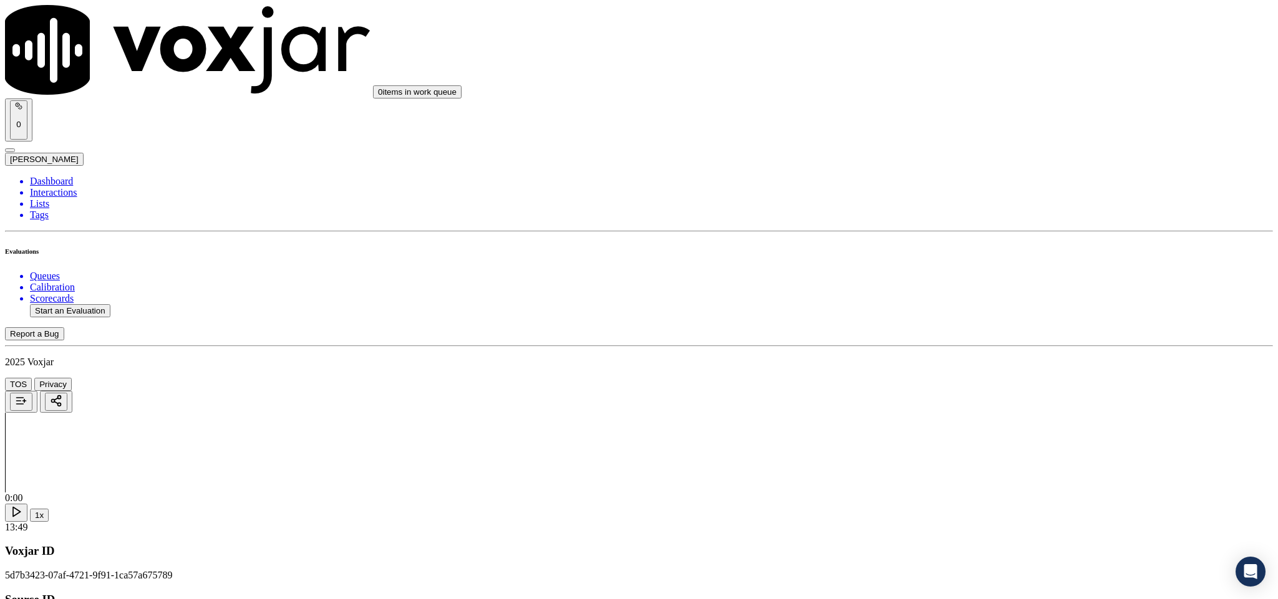
click at [74, 176] on li "Dashboard" at bounding box center [651, 181] width 1243 height 11
click at [103, 304] on button "Start an Evaluation" at bounding box center [70, 310] width 80 height 13
drag, startPoint x: 532, startPoint y: 258, endPoint x: 658, endPoint y: 262, distance: 126.6
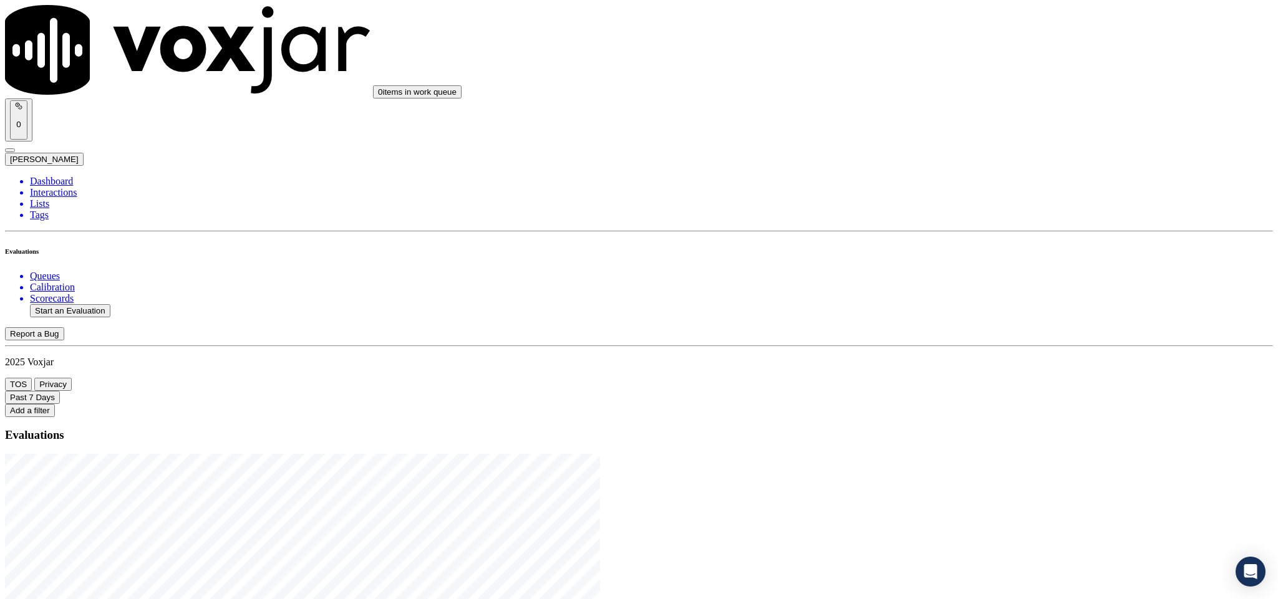
type input "20250813-144801_7173315185-C1"
type input "[DATE]T17:04"
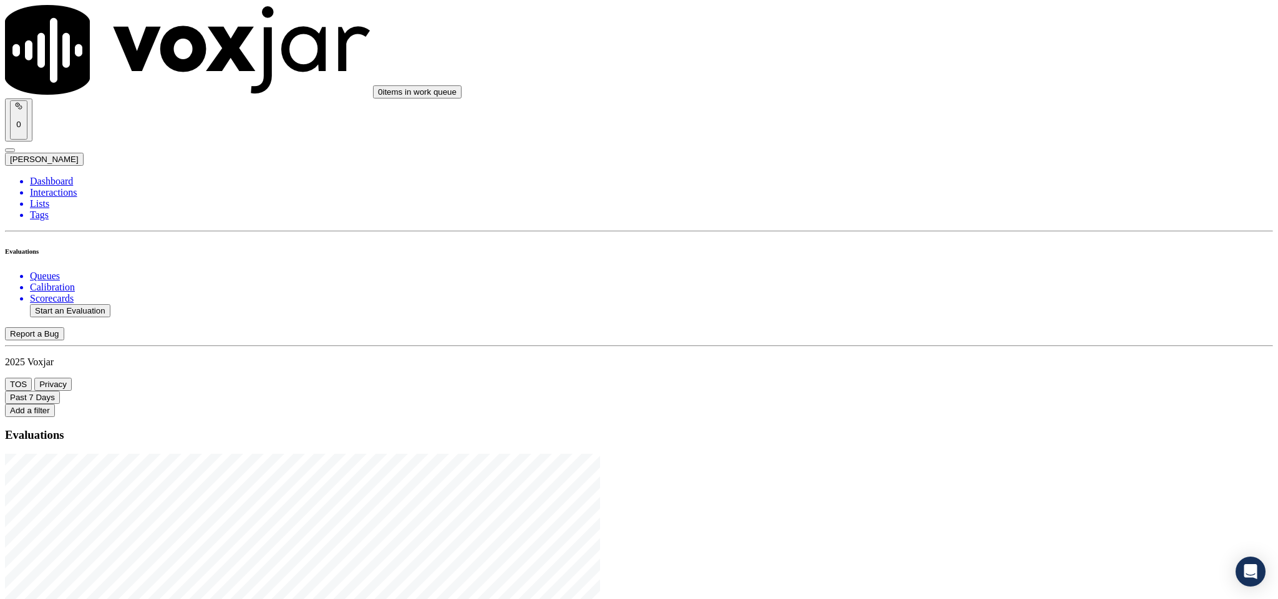
type input "wal"
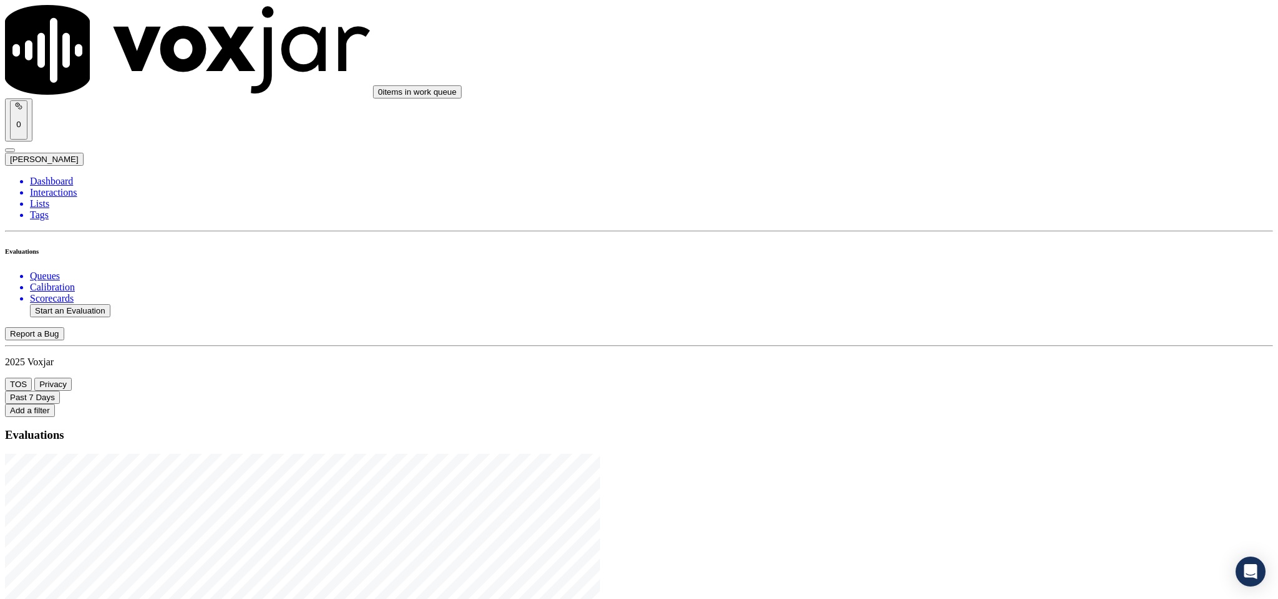
paste input "[PERSON_NAME]"
type input "[PERSON_NAME]"
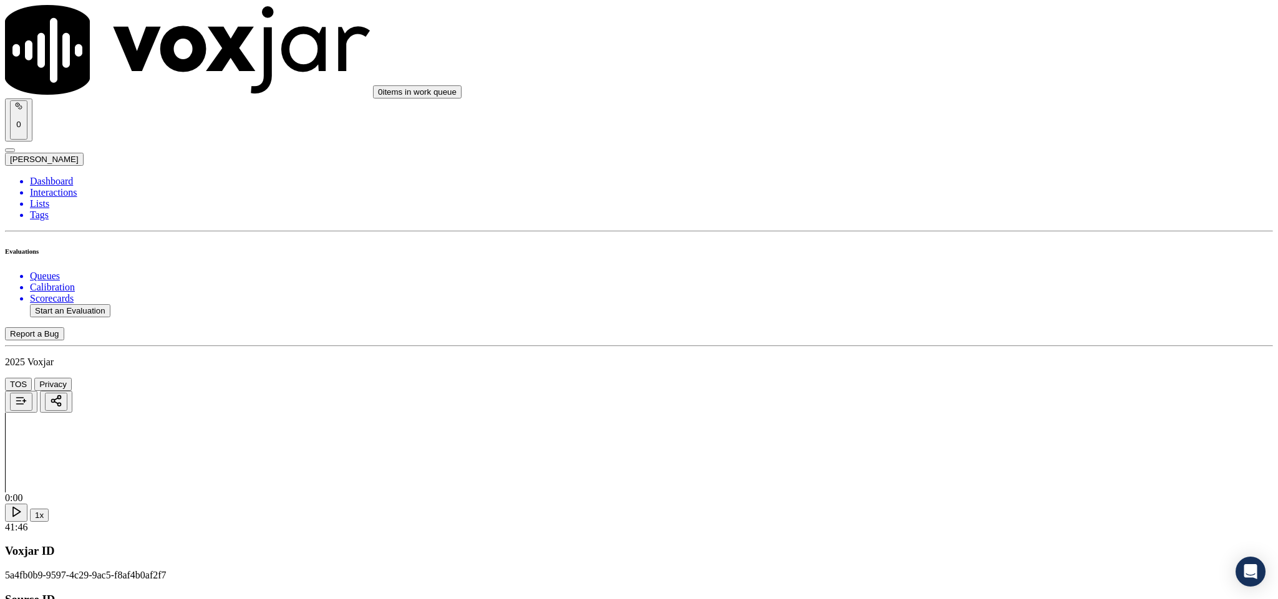
click at [958, 233] on div "Yes" at bounding box center [1059, 227] width 292 height 11
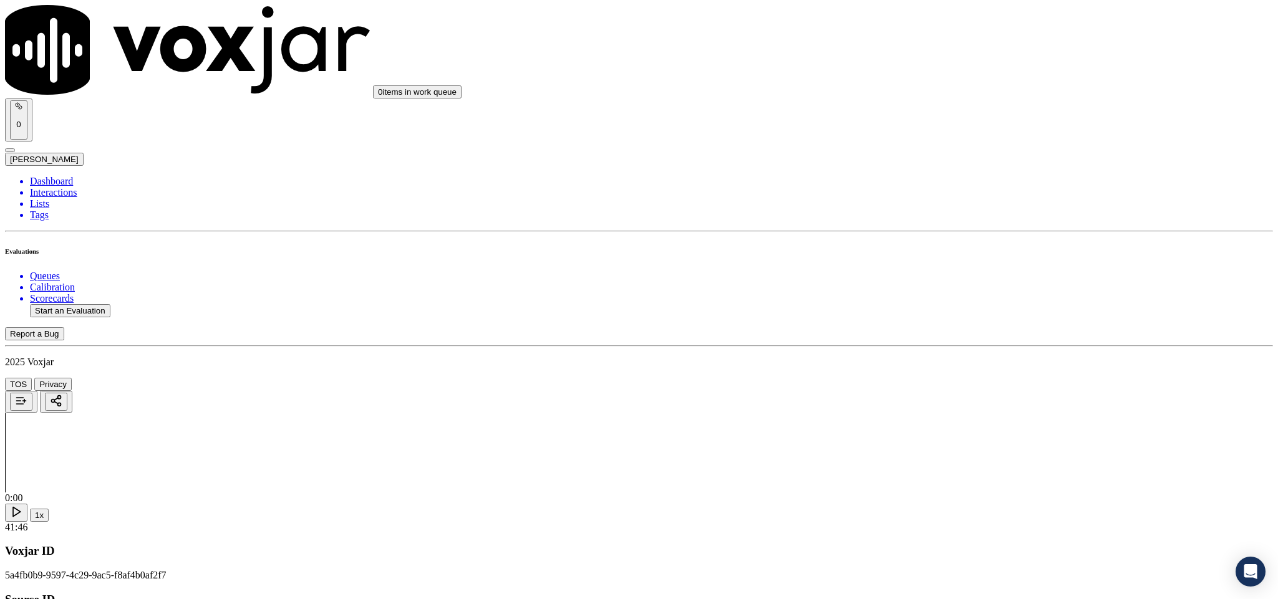
scroll to position [94, 0]
click at [957, 281] on div "Yes" at bounding box center [1059, 276] width 292 height 11
drag, startPoint x: 977, startPoint y: 206, endPoint x: 978, endPoint y: 213, distance: 7.6
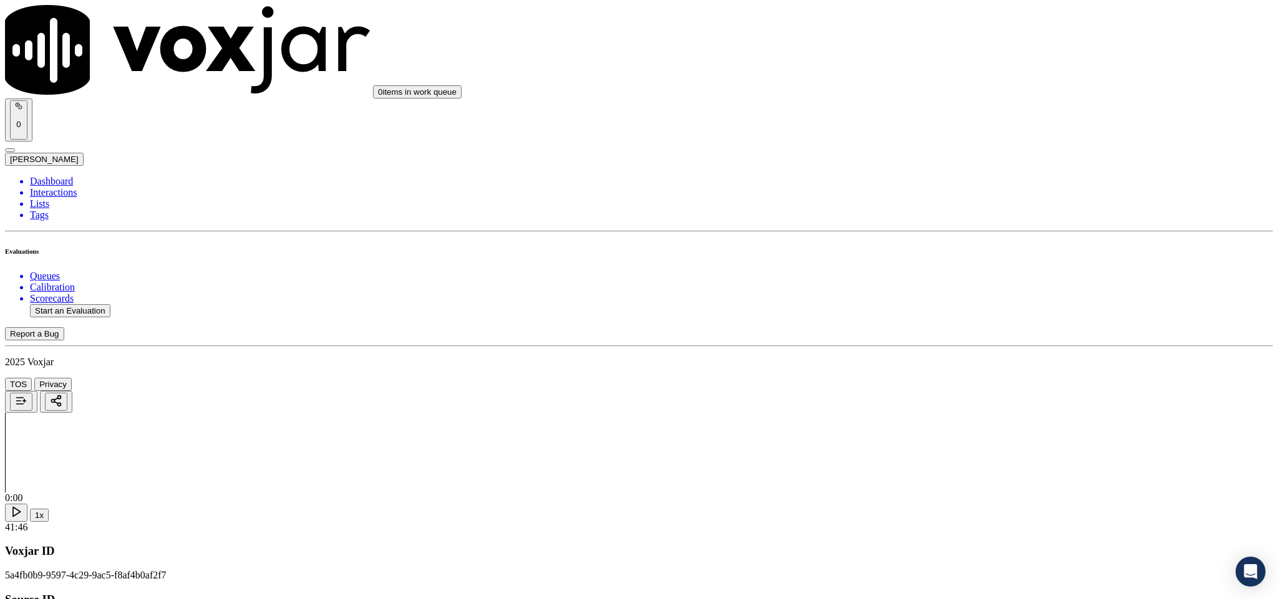
click at [963, 234] on div "Yes" at bounding box center [1059, 232] width 292 height 11
click at [972, 408] on div "Yes" at bounding box center [1059, 404] width 292 height 11
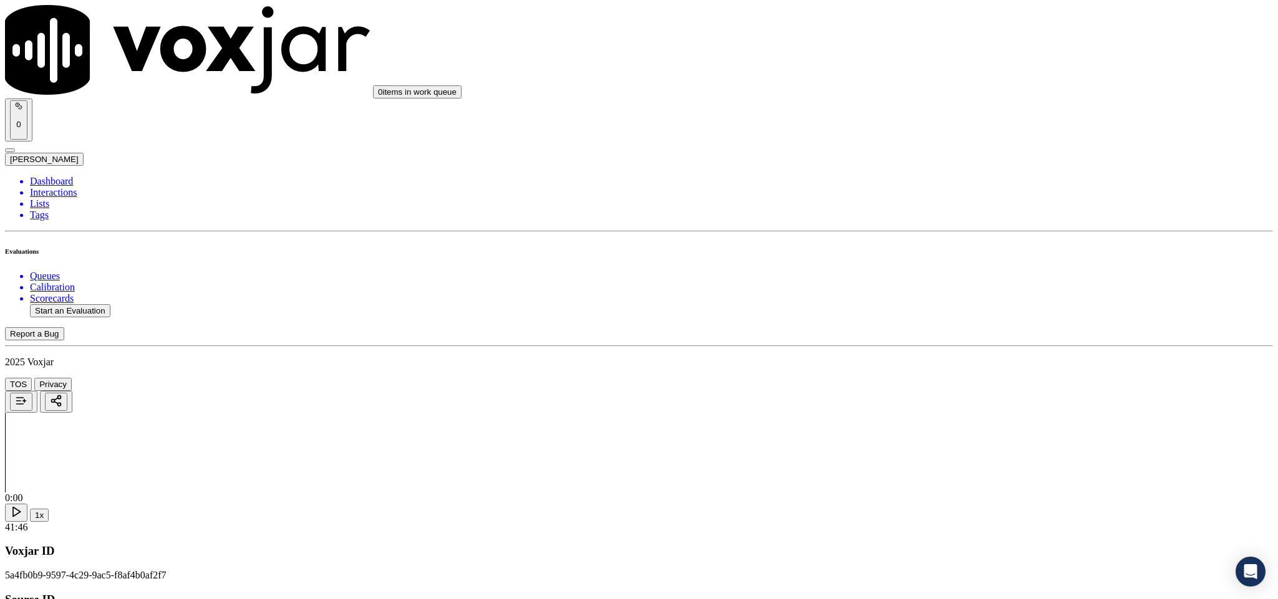
click at [956, 377] on div "No" at bounding box center [1059, 371] width 292 height 11
click at [949, 399] on div "Yes" at bounding box center [1059, 397] width 292 height 11
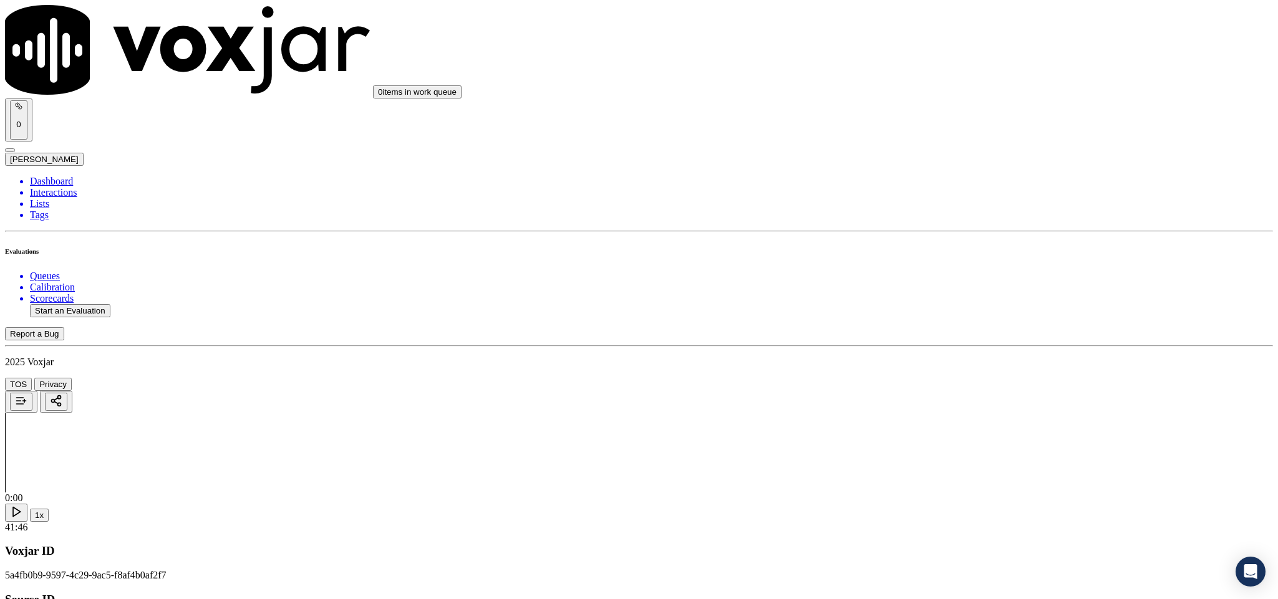
scroll to position [935, 0]
click at [950, 302] on div "N/A" at bounding box center [1059, 296] width 292 height 11
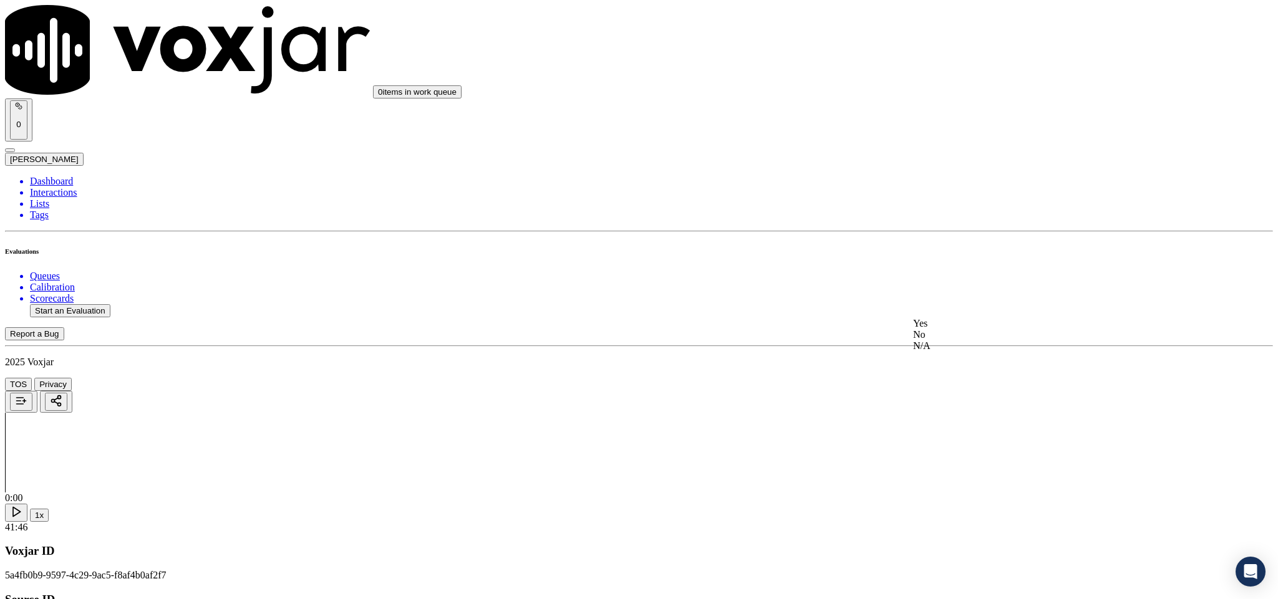
click at [968, 324] on div "Yes" at bounding box center [1059, 323] width 292 height 11
click at [957, 294] on div "Yes" at bounding box center [1059, 288] width 292 height 11
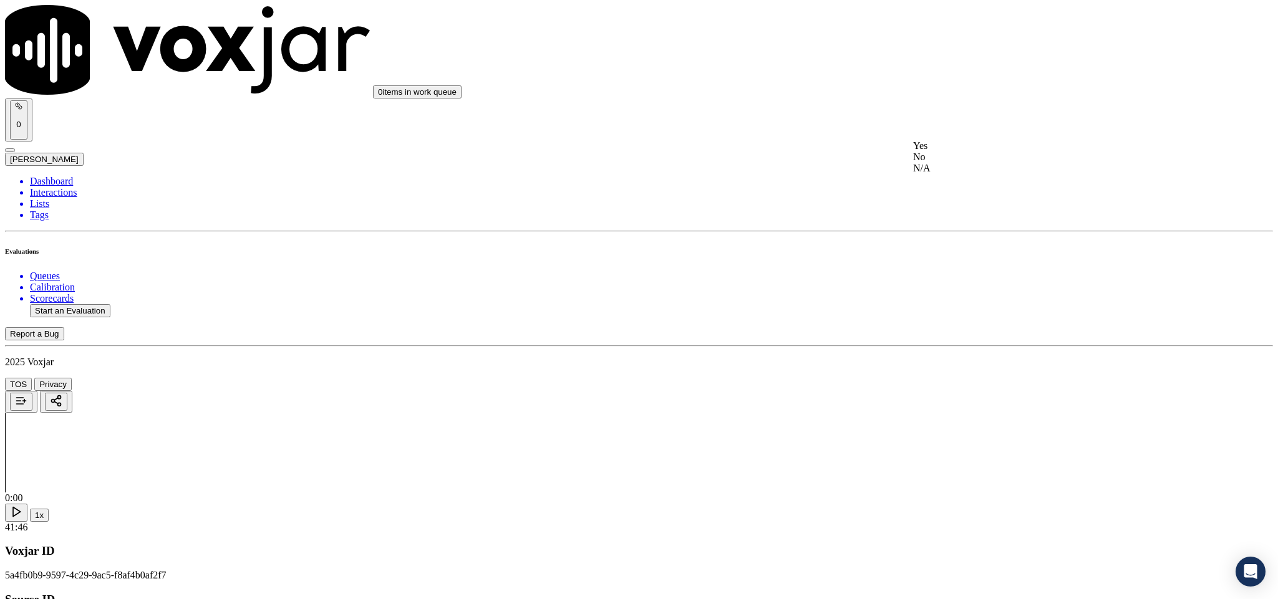
click at [947, 174] on div "N/A" at bounding box center [1059, 168] width 292 height 11
click at [969, 183] on div "Yes" at bounding box center [1059, 182] width 292 height 11
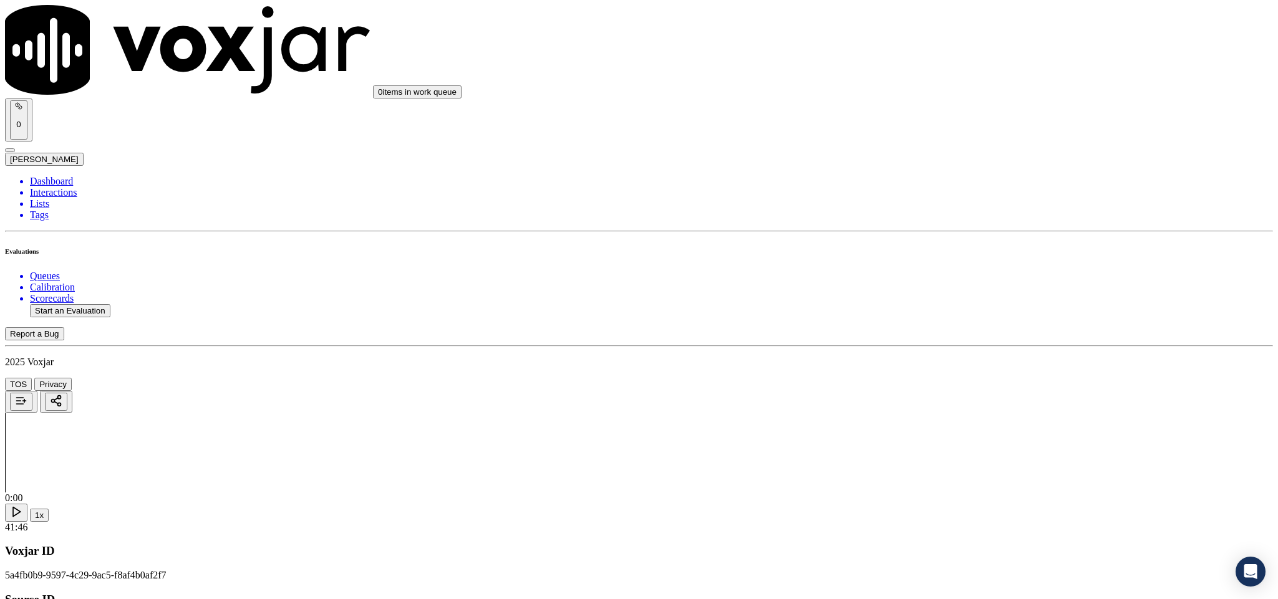
click at [962, 274] on div "N/A" at bounding box center [1059, 268] width 292 height 11
paste textarea "@36:06 [PERSON_NAME] - let me give you first of all the new rates and charges t…"
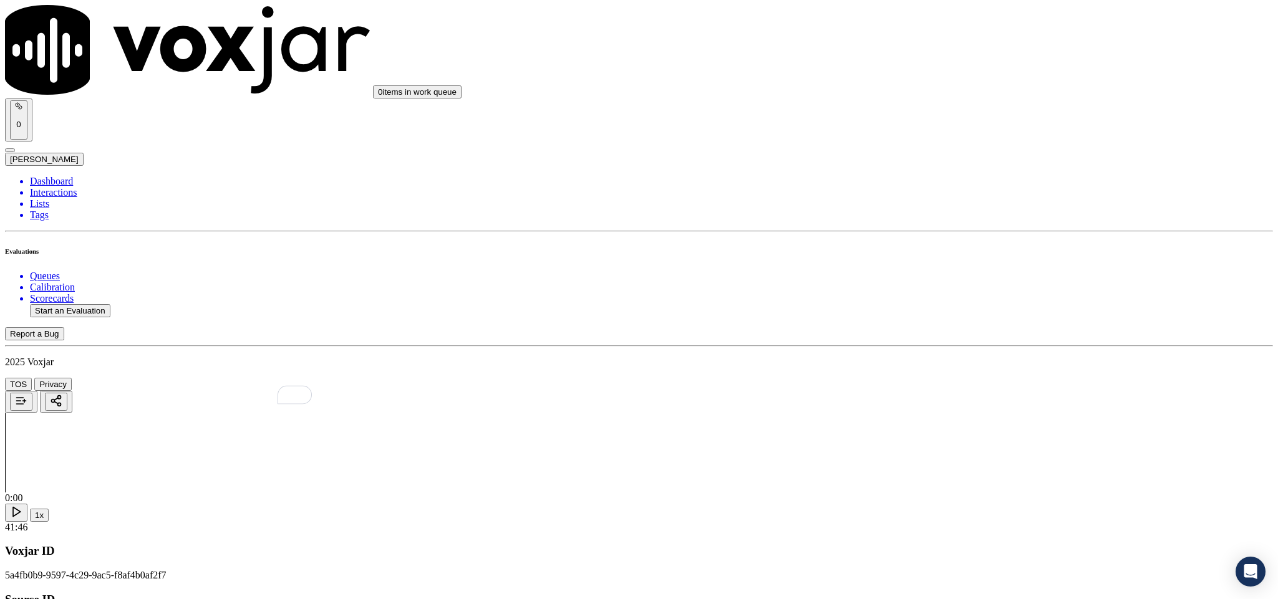
type textarea "@36:06 [PERSON_NAME] - let me give you first of all the new rates and charges t…"
click at [943, 301] on div "No" at bounding box center [1059, 294] width 292 height 11
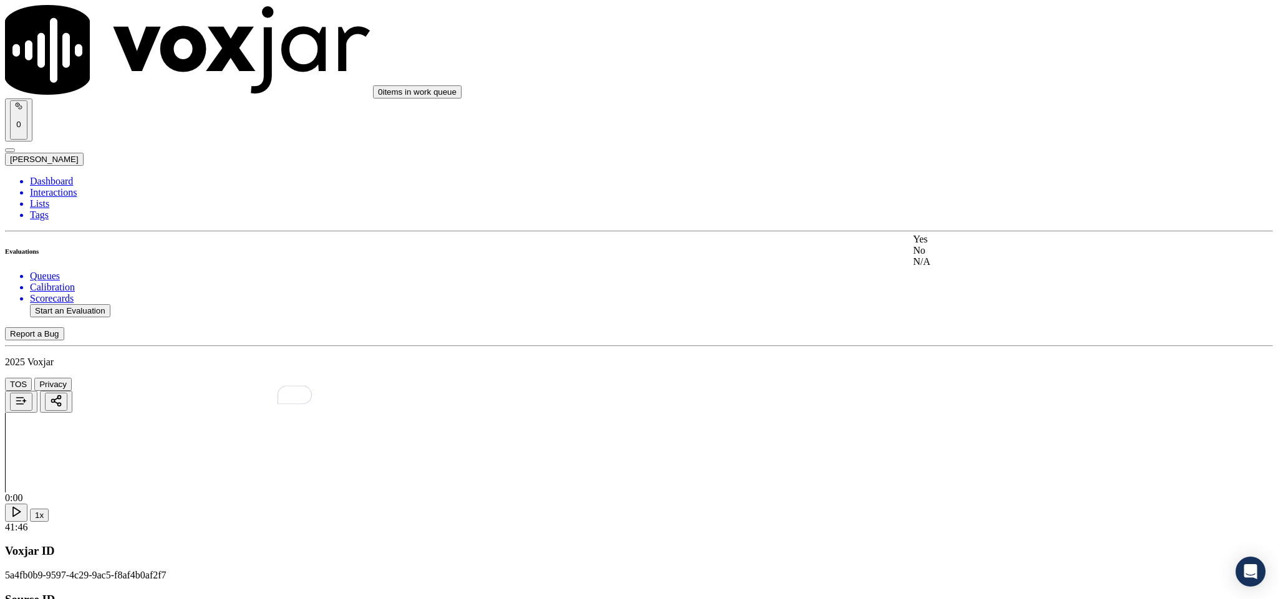
click at [958, 245] on div "Yes" at bounding box center [1059, 239] width 292 height 11
click at [963, 388] on div "Yes" at bounding box center [1059, 382] width 292 height 11
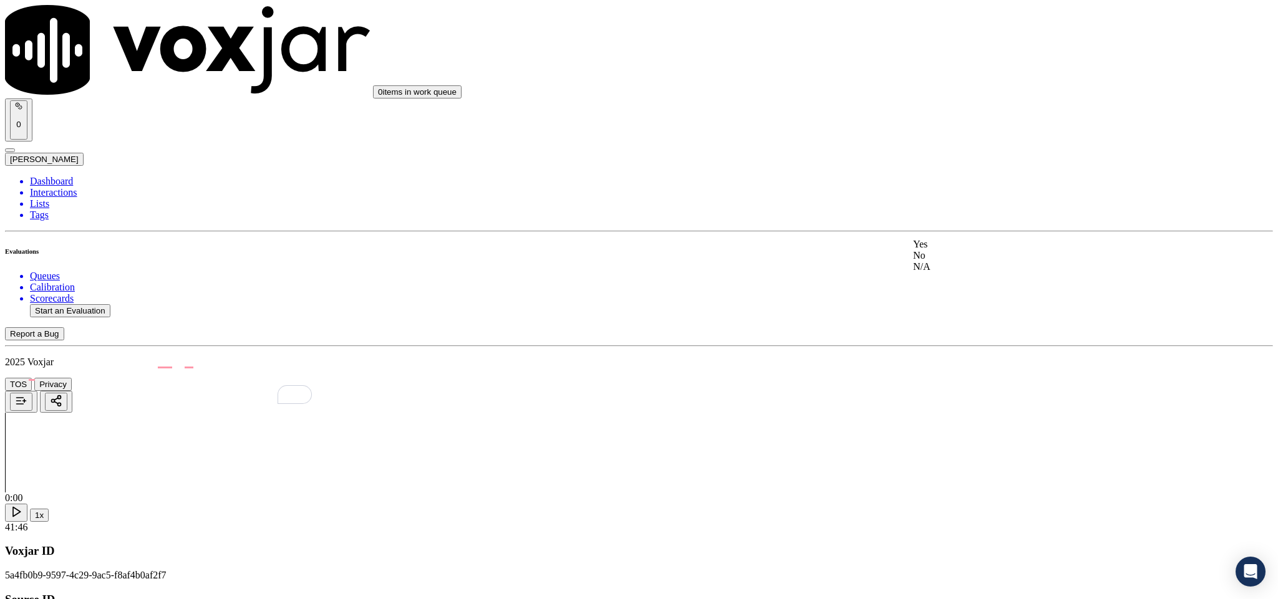
click at [948, 244] on div "Yes" at bounding box center [1059, 244] width 292 height 11
click at [945, 326] on div "No" at bounding box center [1059, 319] width 292 height 11
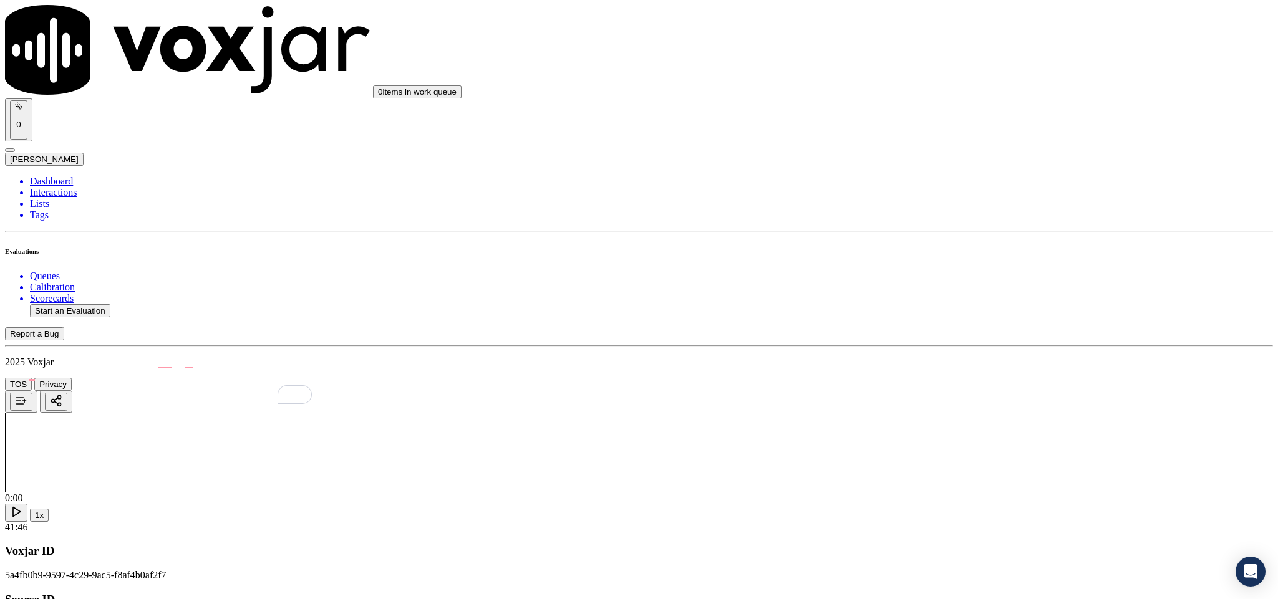
paste textarea ""The agent failed to ask for permission before sharing account details."//"
type textarea ""The agent failed to ask for permission before sharing account details."//"
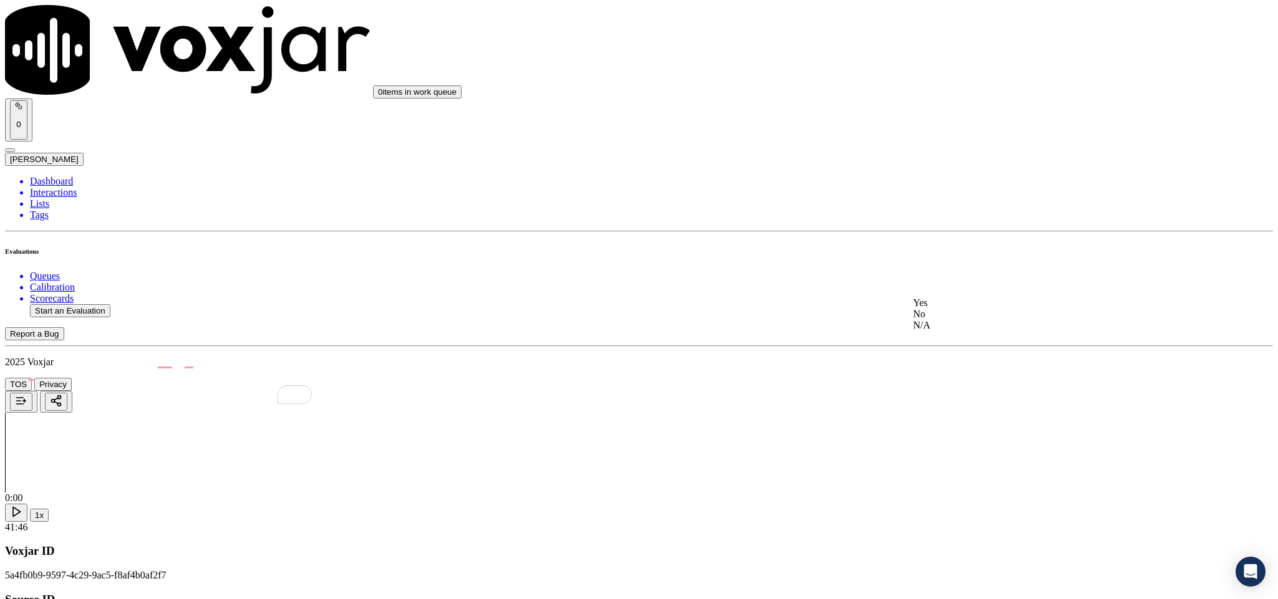
click at [956, 307] on div "Yes" at bounding box center [1059, 302] width 292 height 11
click at [950, 242] on div "N/A" at bounding box center [1059, 236] width 292 height 11
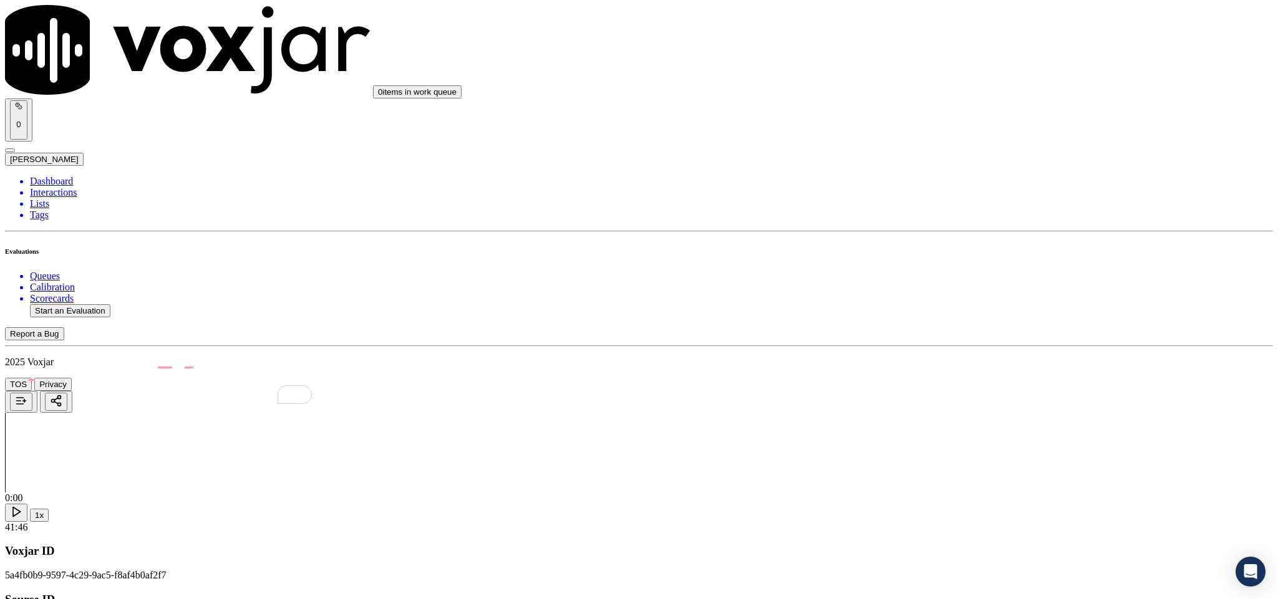
click at [947, 175] on div "Yes" at bounding box center [1059, 169] width 292 height 11
click at [943, 197] on div "No" at bounding box center [1059, 198] width 292 height 11
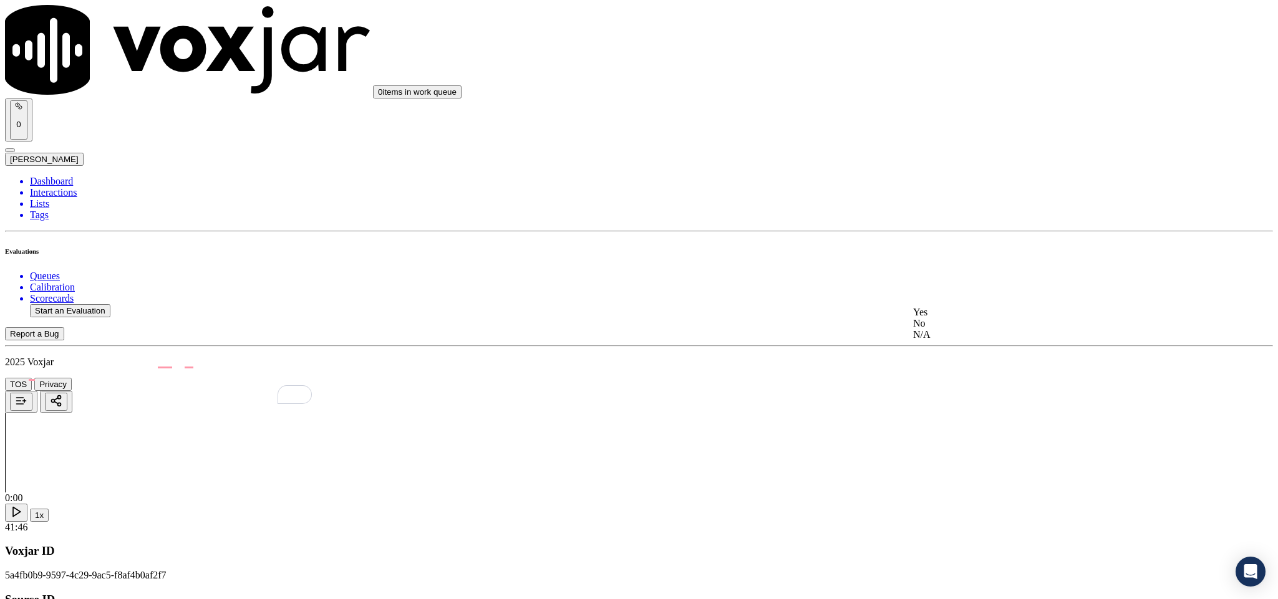
click at [960, 329] on div "No" at bounding box center [1059, 323] width 292 height 11
click at [963, 311] on div "Yes" at bounding box center [1059, 304] width 292 height 11
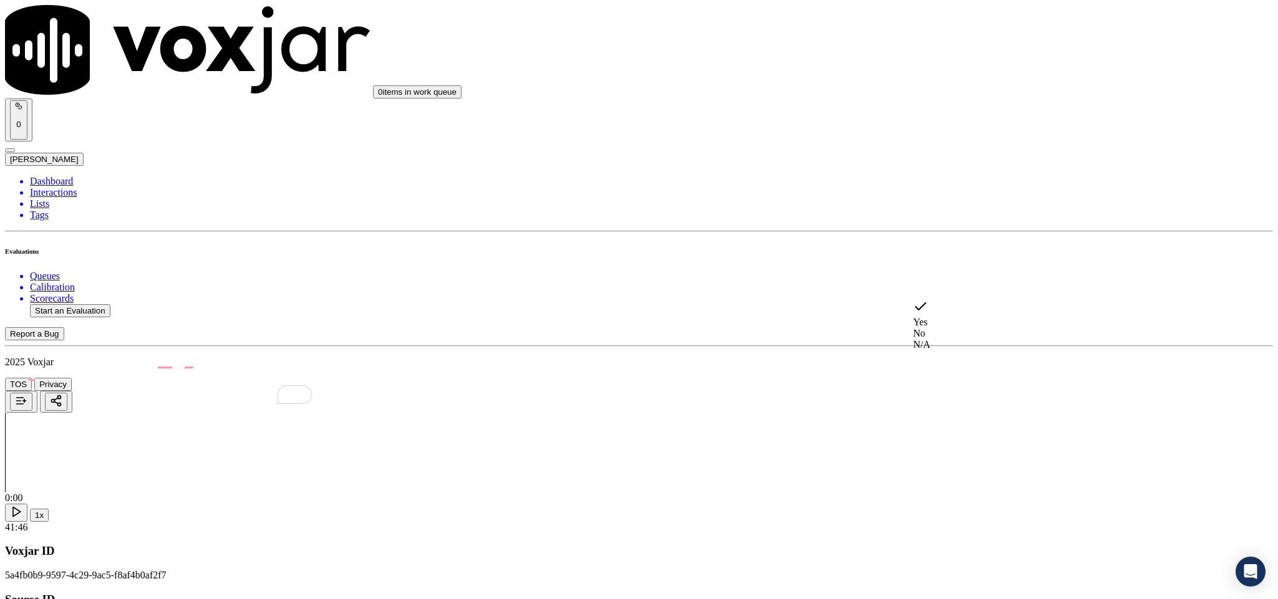
click at [949, 328] on div "No" at bounding box center [1059, 333] width 292 height 11
click at [964, 453] on div "Yes" at bounding box center [1059, 447] width 292 height 11
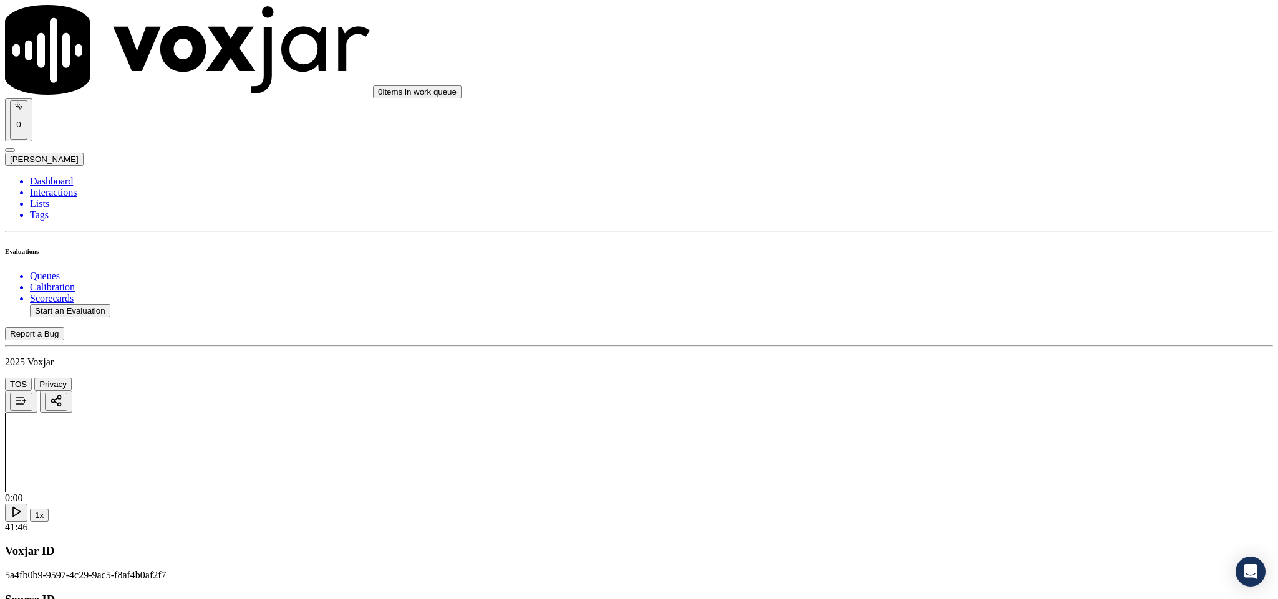
scroll to position [0, 0]
click at [47, 176] on li "Dashboard" at bounding box center [651, 181] width 1243 height 11
